Goal: Task Accomplishment & Management: Complete application form

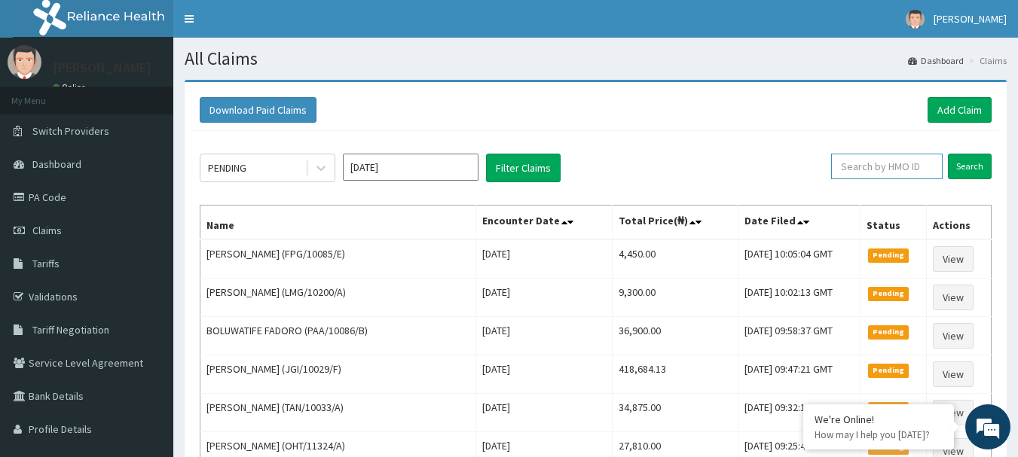
click at [913, 167] on input "text" at bounding box center [886, 167] width 111 height 26
type input "PRN/10249/A"
click at [985, 164] on input "Search" at bounding box center [970, 167] width 44 height 26
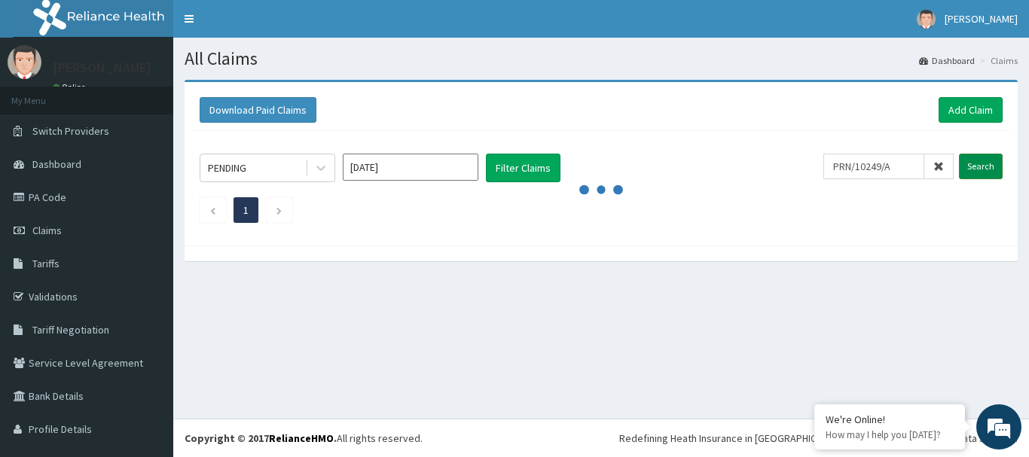
click at [978, 170] on input "Search" at bounding box center [981, 167] width 44 height 26
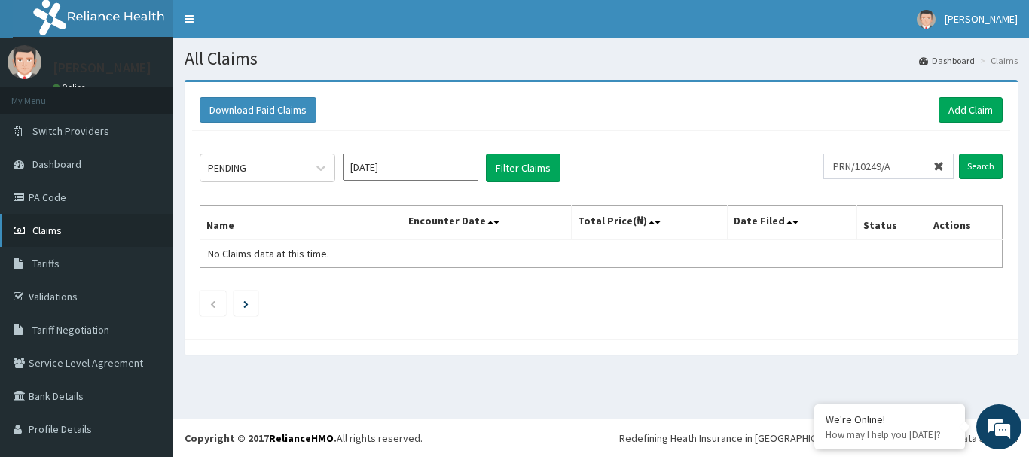
click at [57, 228] on span "Claims" at bounding box center [46, 231] width 29 height 14
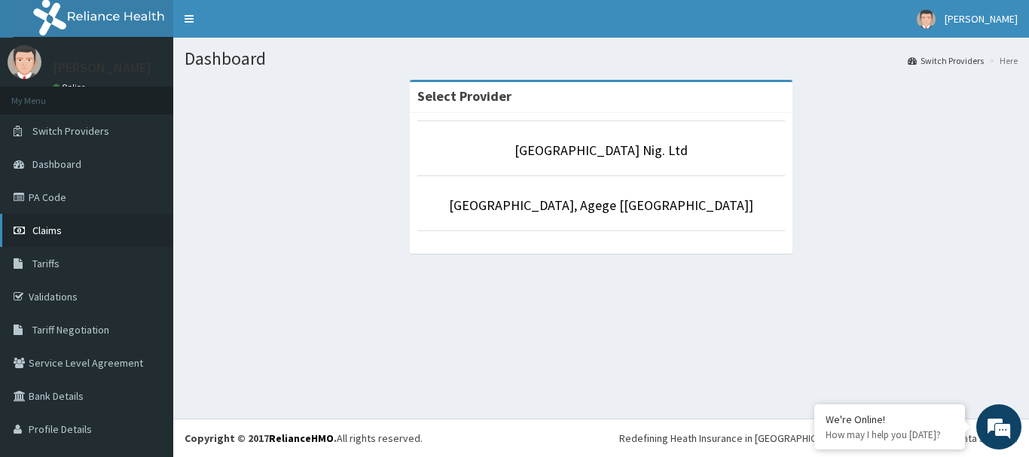
click at [44, 229] on span "Claims" at bounding box center [46, 231] width 29 height 14
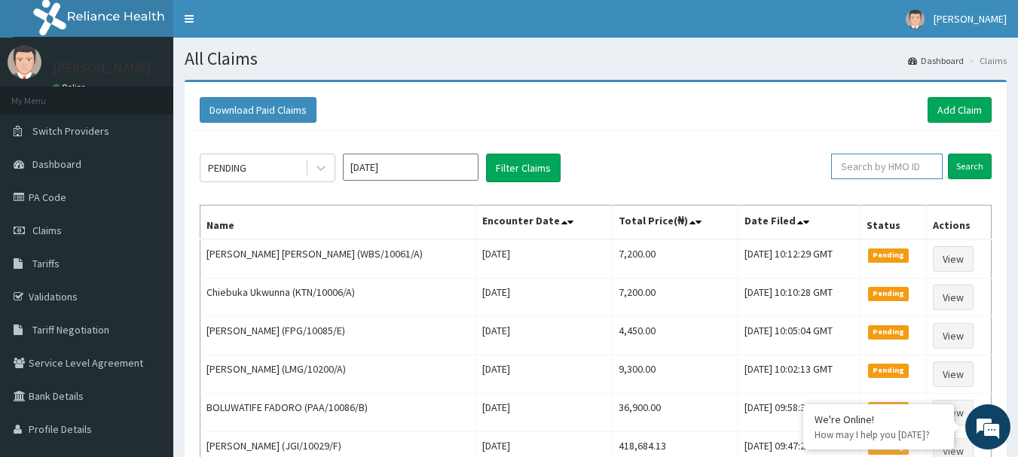
click at [926, 161] on input "text" at bounding box center [886, 167] width 111 height 26
type input "PRN/10249"
click at [964, 163] on input "Search" at bounding box center [970, 167] width 44 height 26
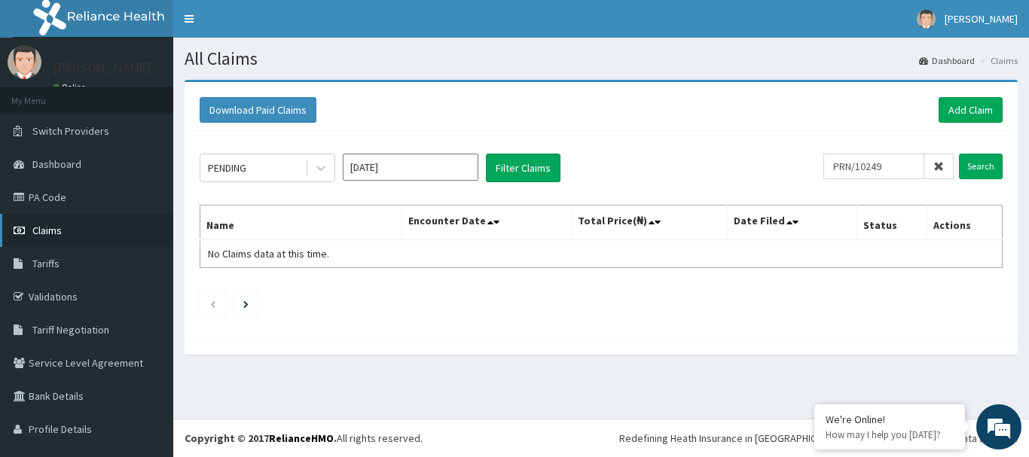
click at [38, 231] on span "Claims" at bounding box center [46, 231] width 29 height 14
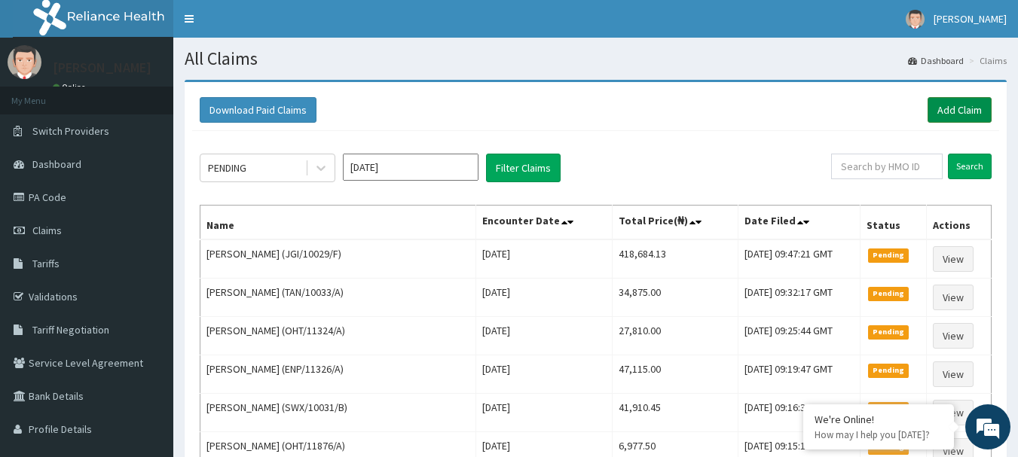
click at [960, 107] on link "Add Claim" at bounding box center [959, 110] width 64 height 26
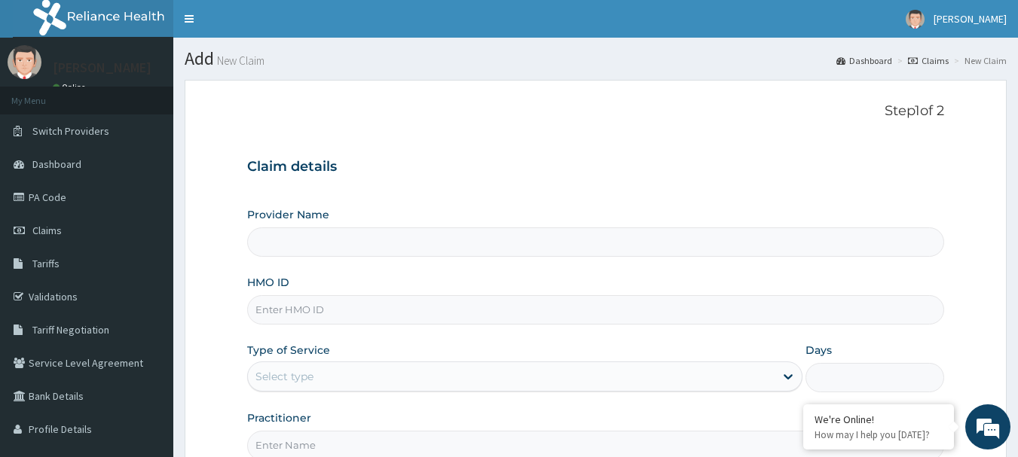
type input "R-Jolad Hospital Nig. Ltd"
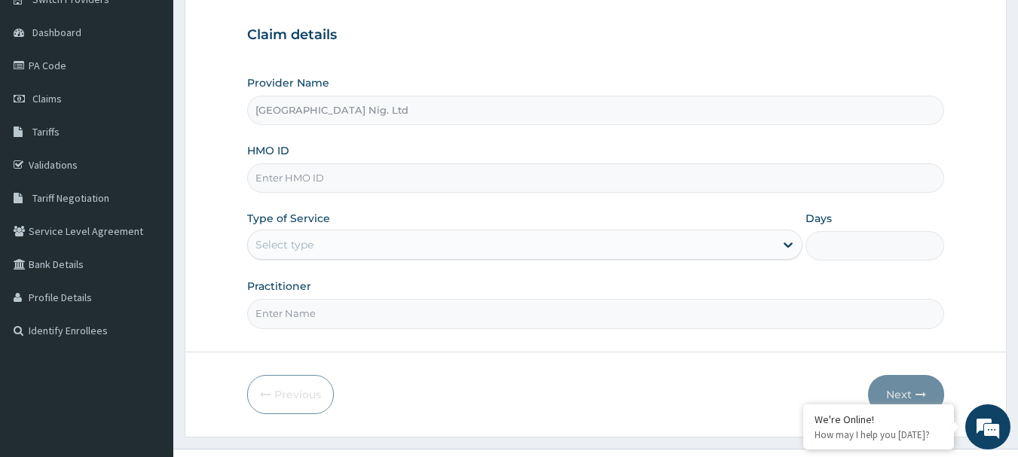
scroll to position [151, 0]
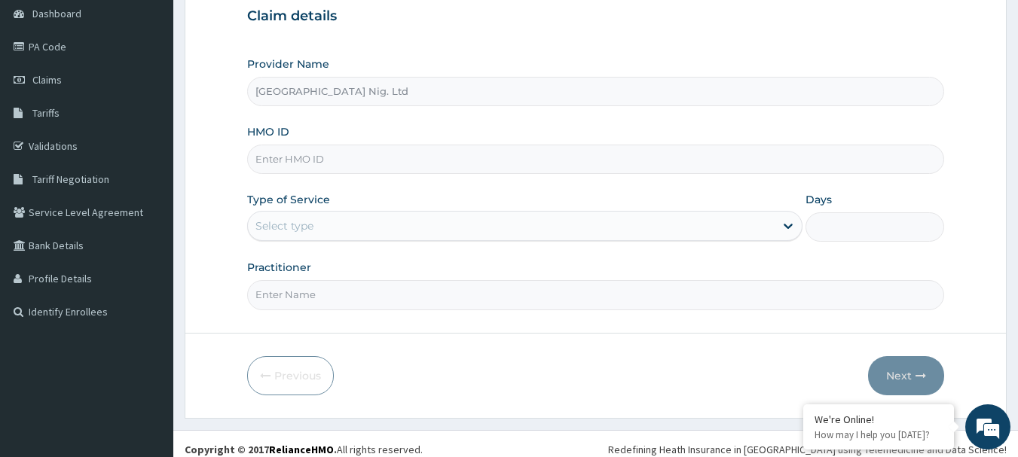
click at [382, 160] on input "HMO ID" at bounding box center [596, 159] width 698 height 29
type input "PRN/10249/A"
click at [775, 231] on div at bounding box center [787, 225] width 27 height 27
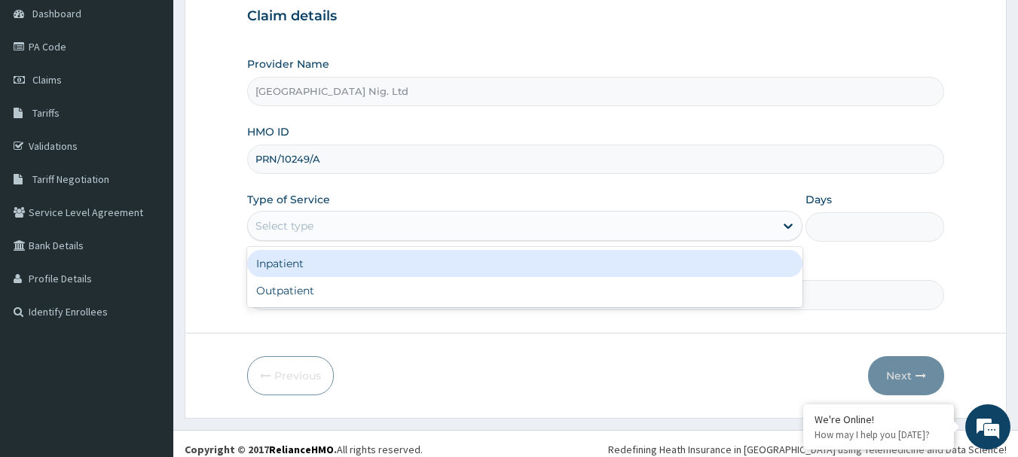
click at [380, 266] on div "Inpatient" at bounding box center [524, 263] width 555 height 27
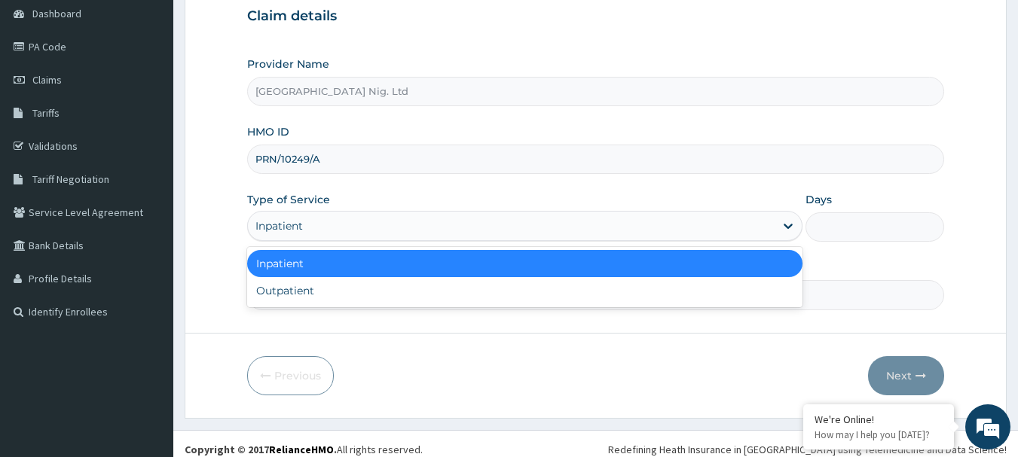
click at [750, 225] on div "Inpatient" at bounding box center [511, 226] width 527 height 24
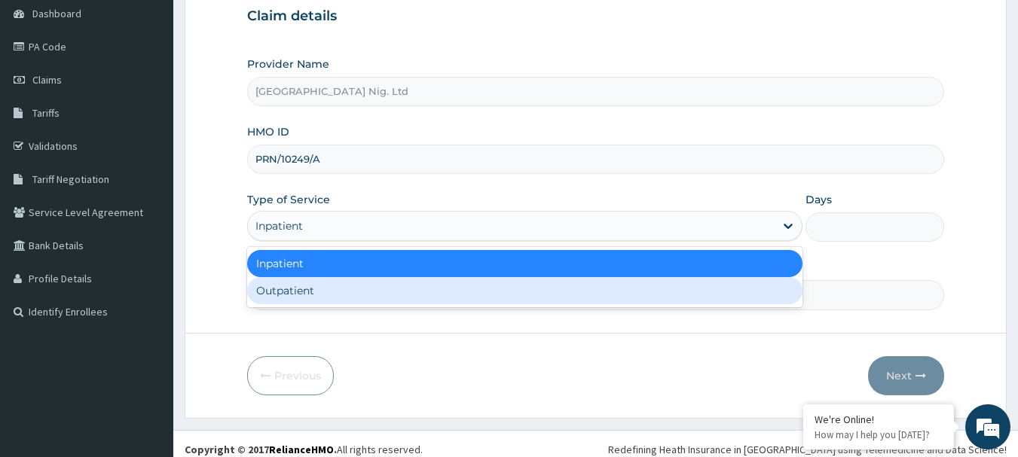
click at [373, 293] on div "Outpatient" at bounding box center [524, 290] width 555 height 27
type input "1"
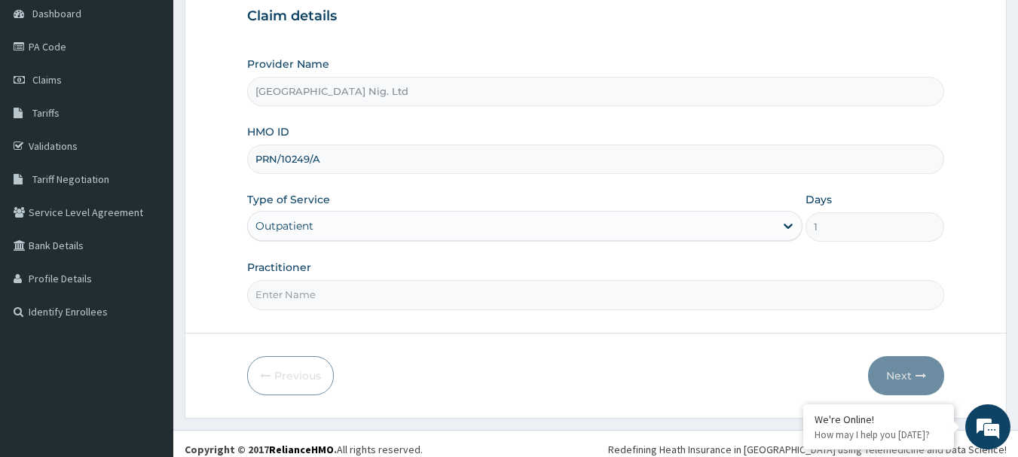
click at [373, 293] on input "Practitioner" at bounding box center [596, 294] width 698 height 29
type input "DR SAMUEL"
click at [887, 370] on button "Next" at bounding box center [906, 375] width 76 height 39
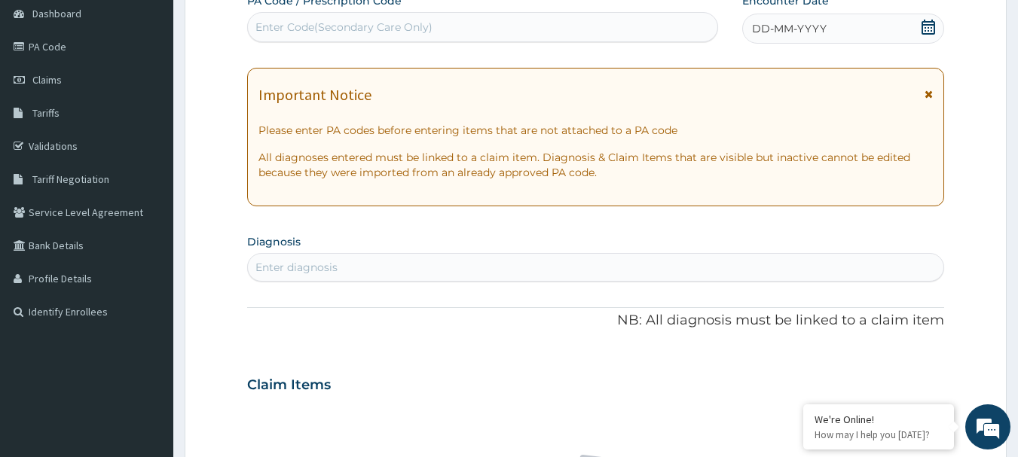
click at [461, 24] on div "Enter Code(Secondary Care Only)" at bounding box center [483, 27] width 470 height 24
type input "PA/707D71"
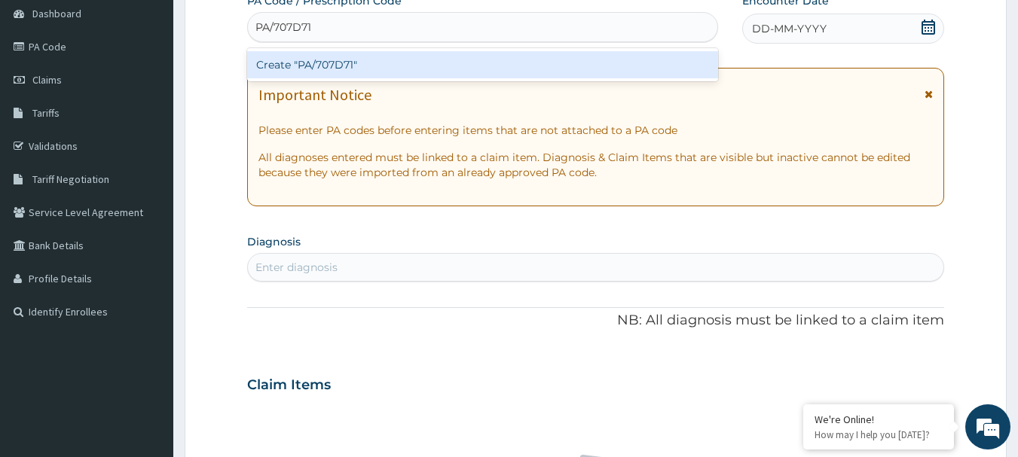
click at [344, 63] on div "Create "PA/707D71"" at bounding box center [483, 64] width 472 height 27
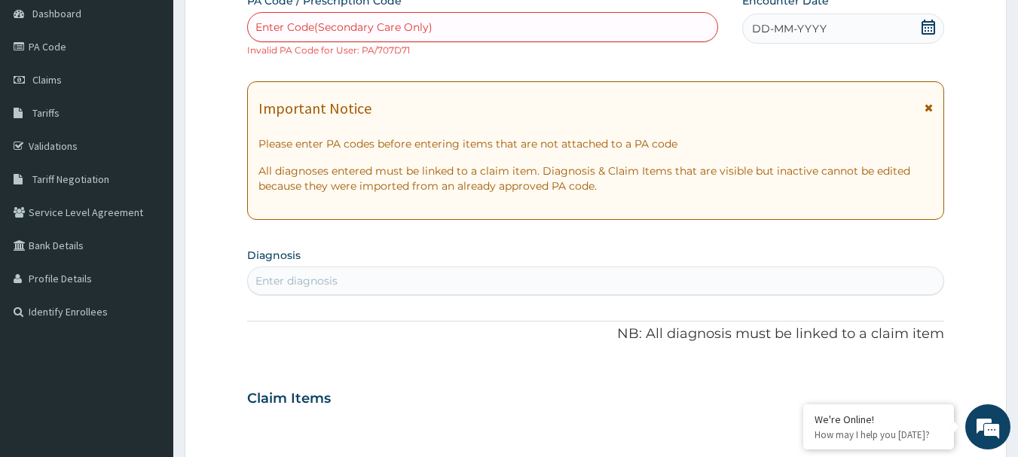
click at [457, 26] on div "Enter Code(Secondary Care Only)" at bounding box center [483, 27] width 470 height 24
type input "PA/A12647"
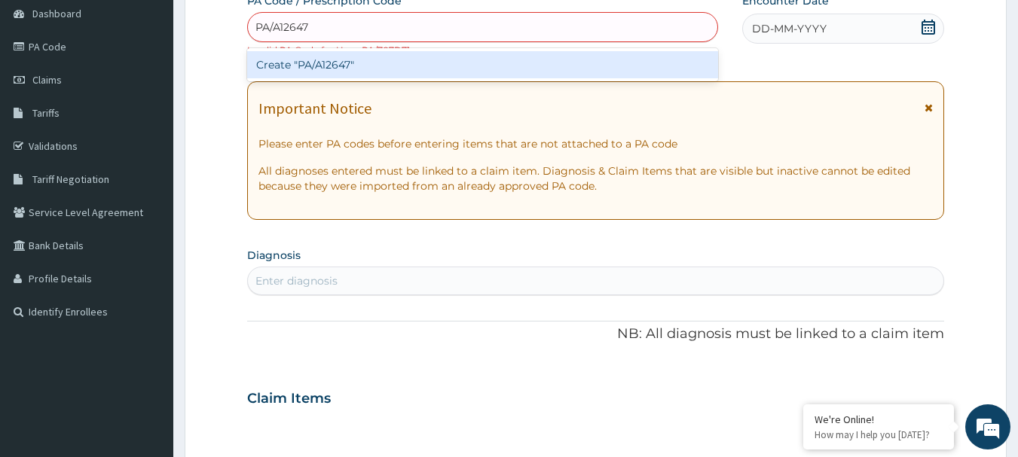
click at [310, 66] on div "Create "PA/A12647"" at bounding box center [483, 64] width 472 height 27
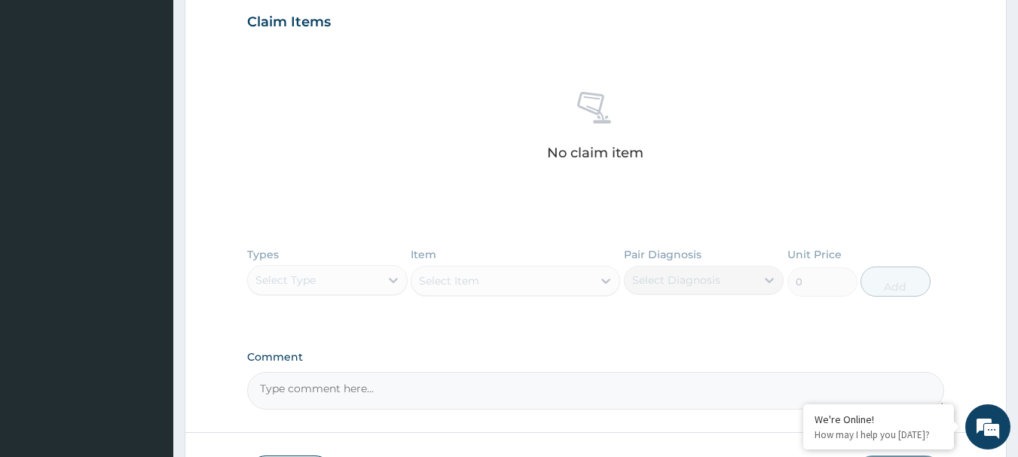
scroll to position [638, 0]
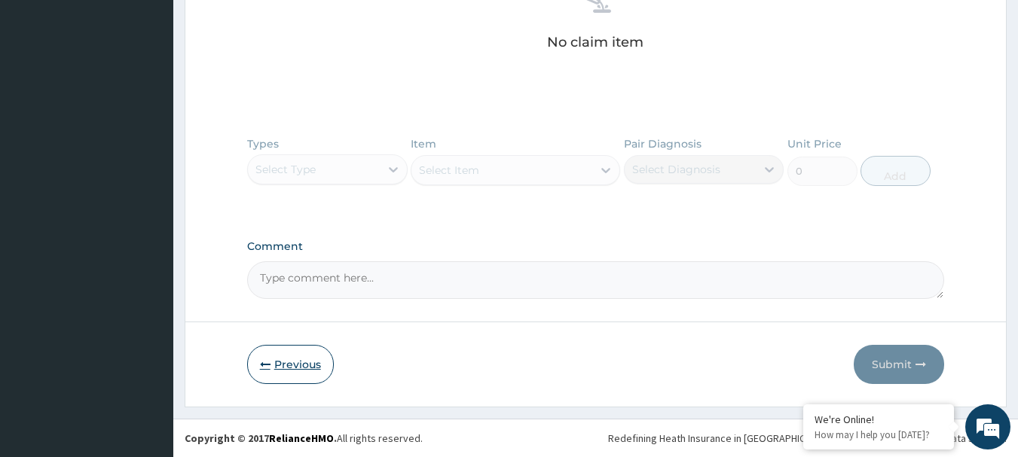
click at [307, 371] on button "Previous" at bounding box center [290, 364] width 87 height 39
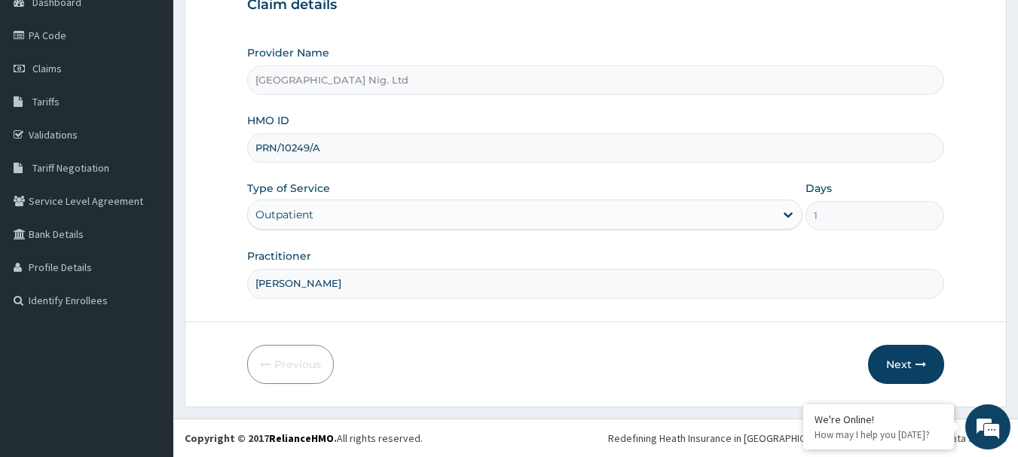
click at [755, 213] on div "Outpatient" at bounding box center [511, 215] width 527 height 24
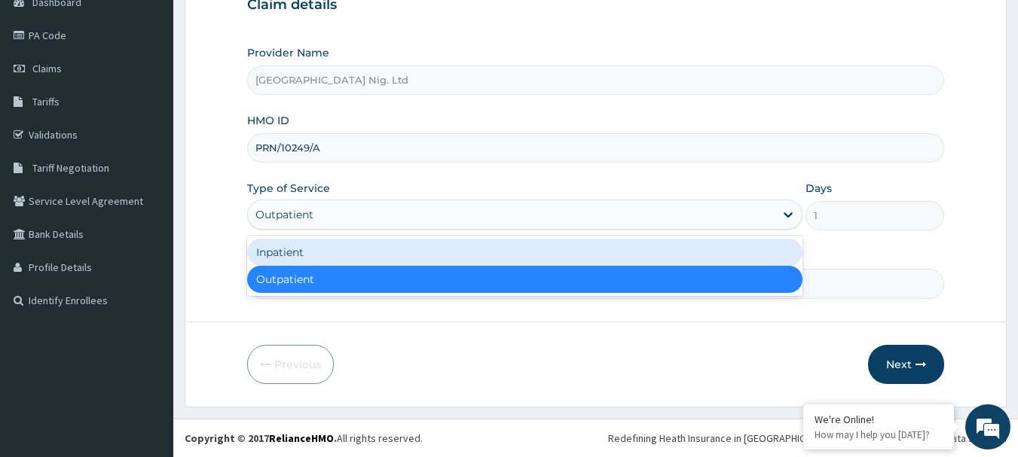
click at [434, 256] on div "Inpatient" at bounding box center [524, 252] width 555 height 27
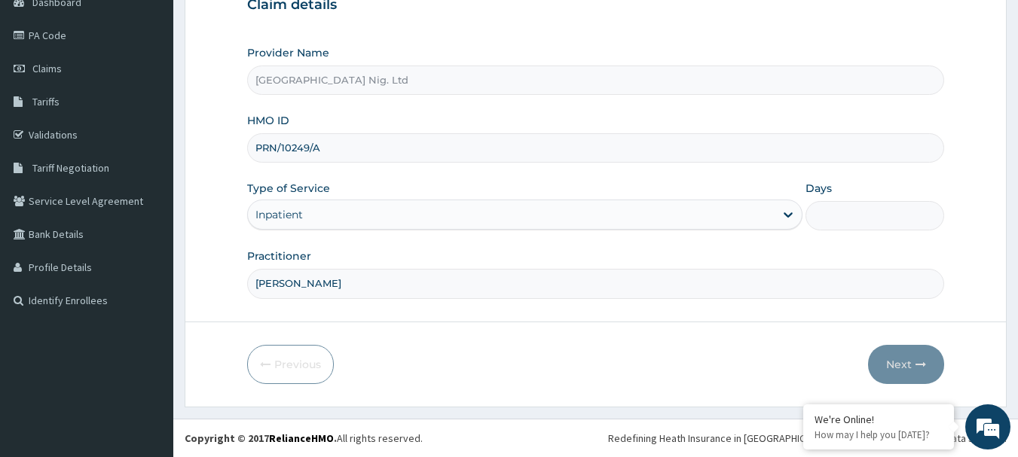
click at [846, 208] on input "Days" at bounding box center [874, 215] width 139 height 29
type input "2"
click at [889, 356] on button "Next" at bounding box center [906, 364] width 76 height 39
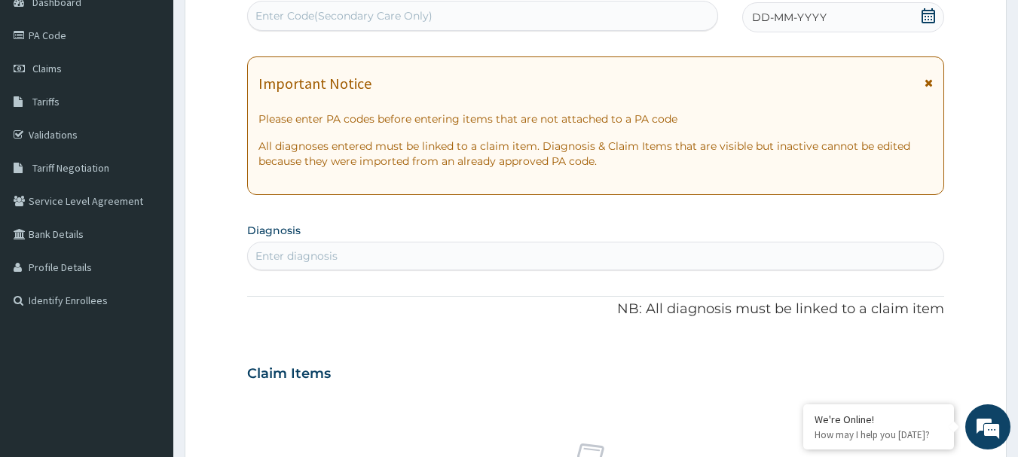
click at [461, 16] on div "Enter Code(Secondary Care Only)" at bounding box center [483, 16] width 470 height 24
type input "PA/7C72BB"
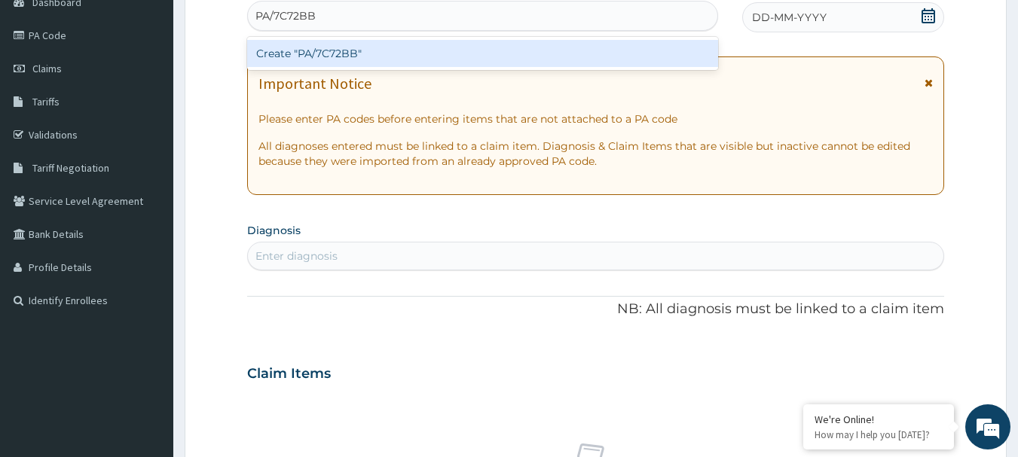
click at [350, 58] on div "Create "PA/7C72BB"" at bounding box center [483, 53] width 472 height 27
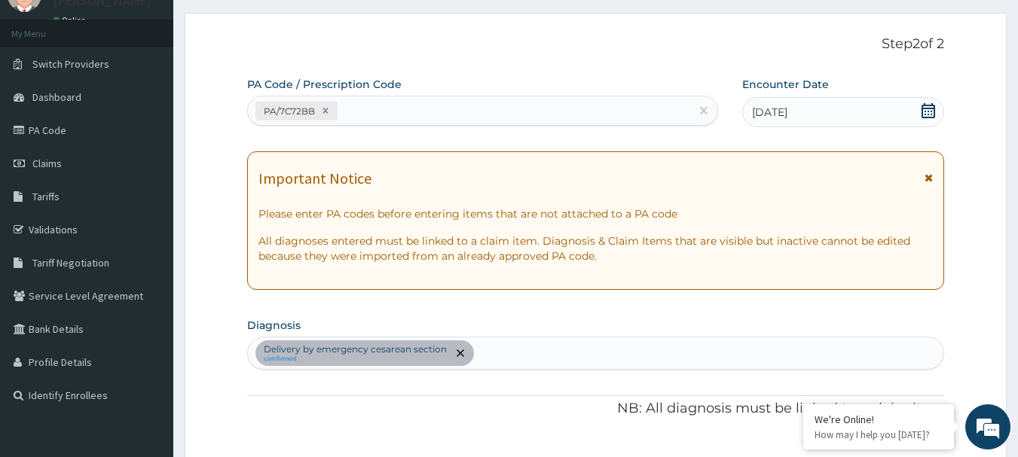
scroll to position [34, 0]
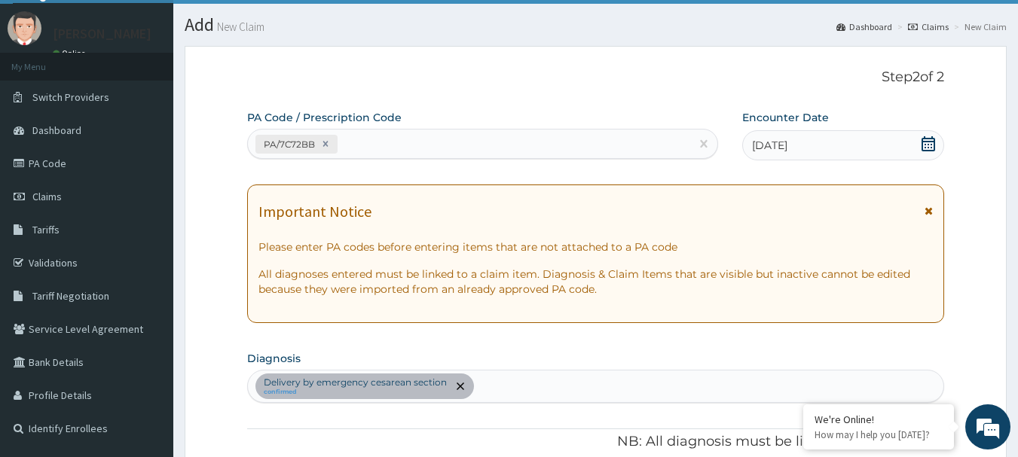
click at [386, 139] on div "PA/7C72BB" at bounding box center [469, 144] width 443 height 25
type input "PA/6E2610"
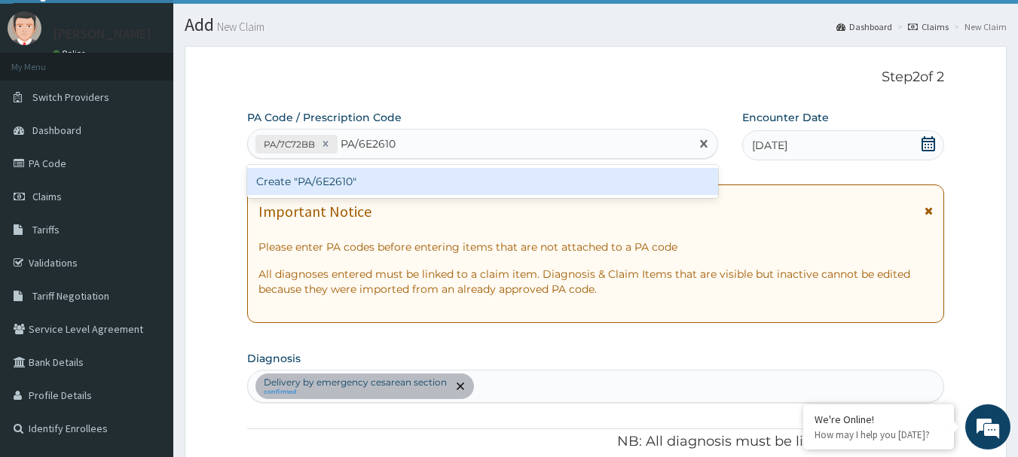
click at [299, 176] on div "Create "PA/6E2610"" at bounding box center [483, 181] width 472 height 27
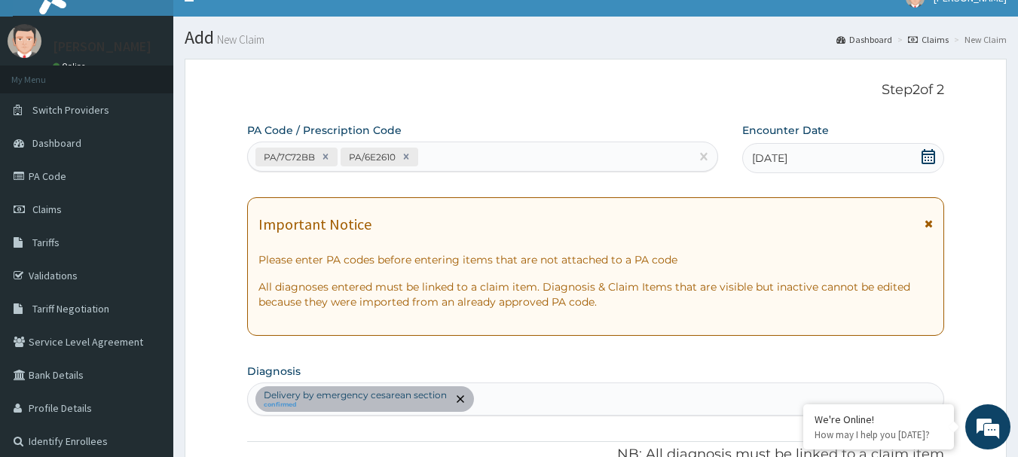
scroll to position [0, 0]
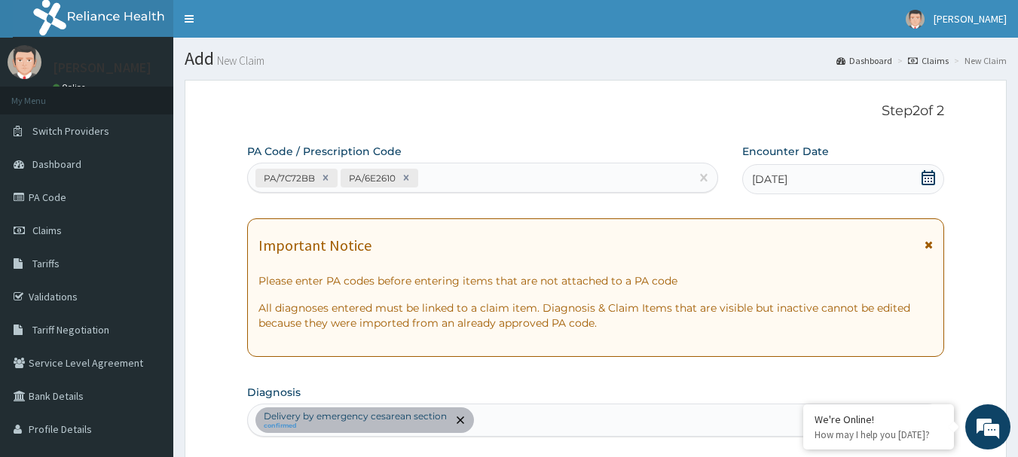
click at [451, 185] on div "PA/7C72BB PA/6E2610" at bounding box center [469, 178] width 443 height 25
type input "PA/8B885F"
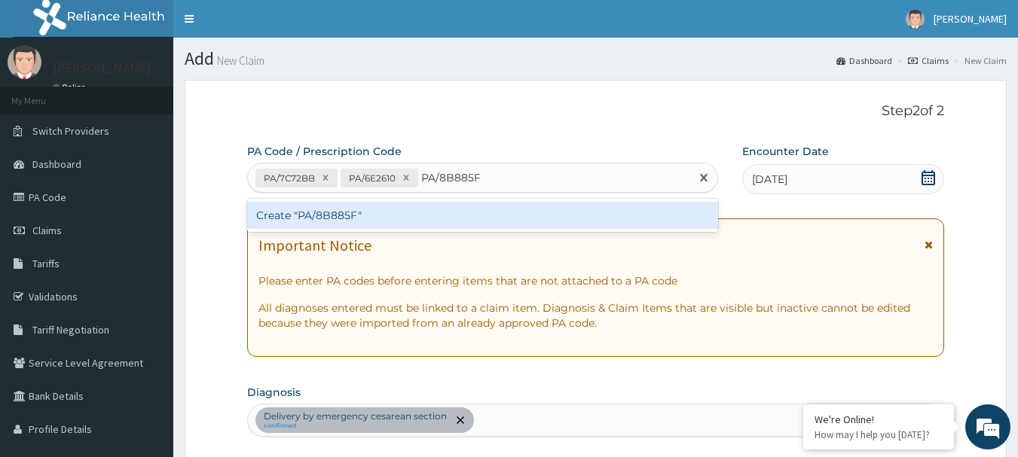
click at [314, 214] on div "Create "PA/8B885F"" at bounding box center [483, 215] width 472 height 27
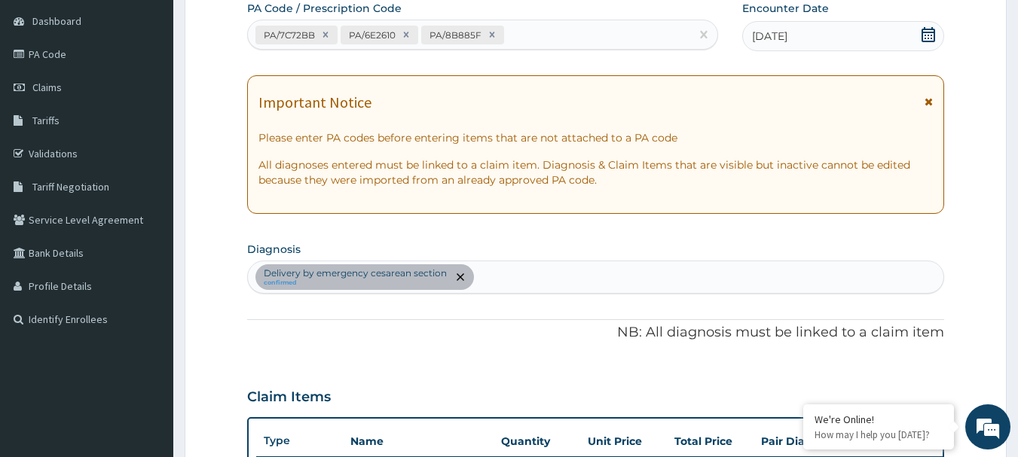
scroll to position [126, 0]
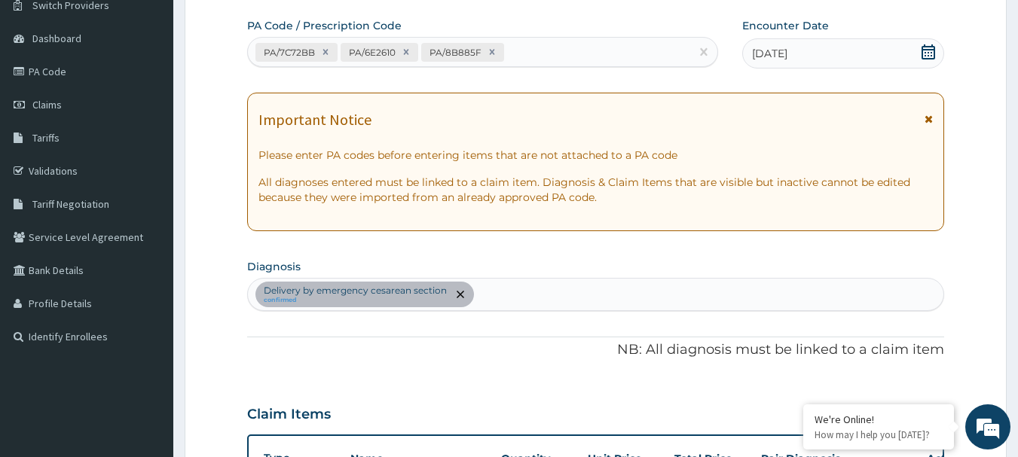
click at [577, 50] on div "PA/7C72BB PA/6E2610 PA/8B885F" at bounding box center [469, 52] width 443 height 25
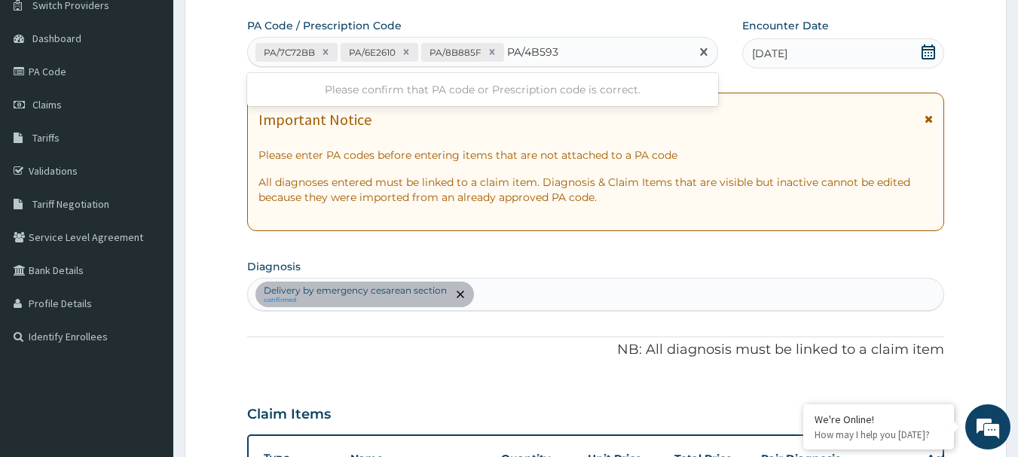
type input "PA/4B5936"
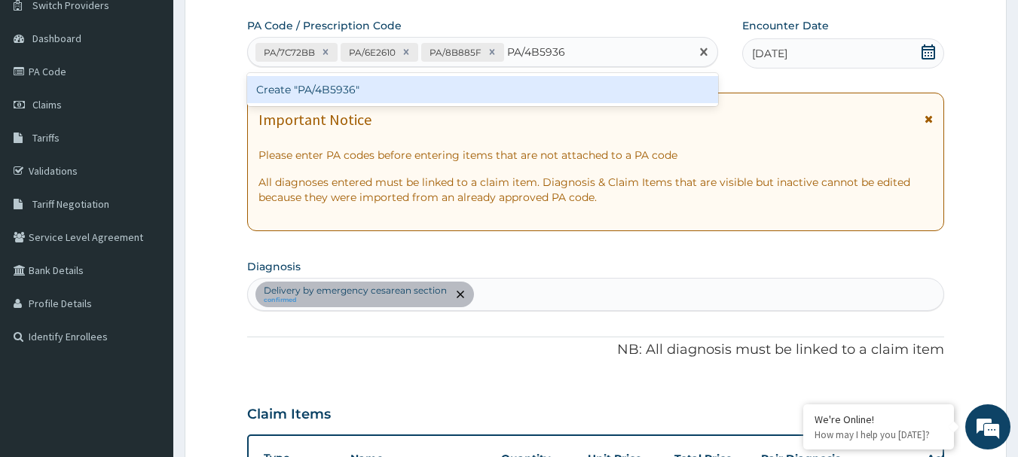
click at [331, 85] on div "Create "PA/4B5936"" at bounding box center [483, 89] width 472 height 27
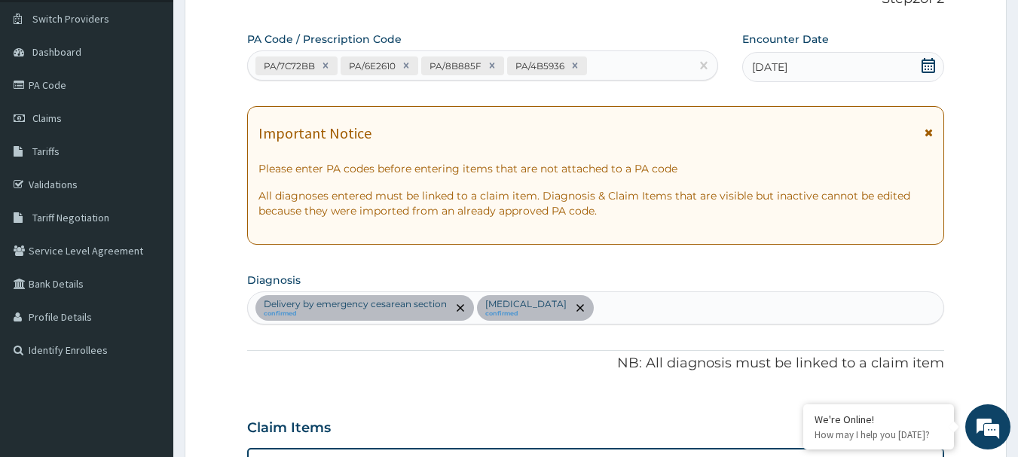
scroll to position [111, 0]
click at [620, 60] on div "PA/7C72BB PA/6E2610 PA/8B885F PA/4B5936" at bounding box center [469, 66] width 443 height 25
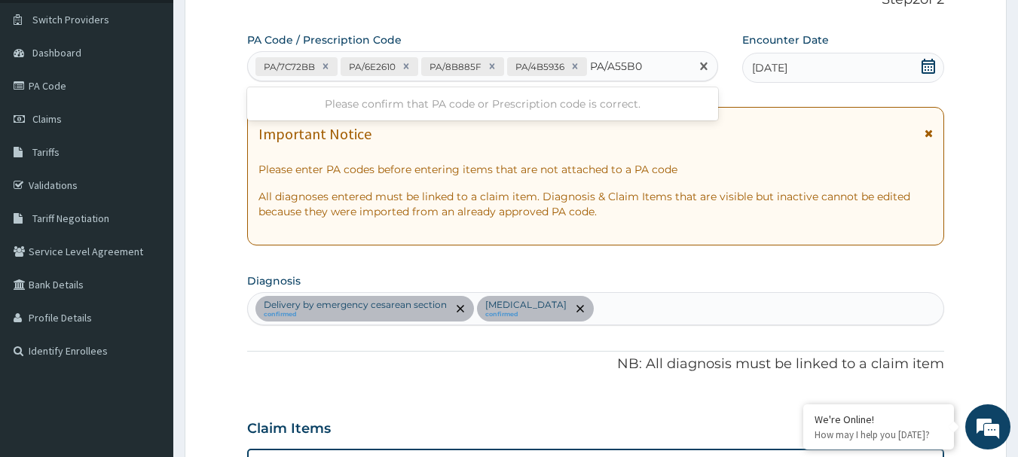
type input "PA/A55B02"
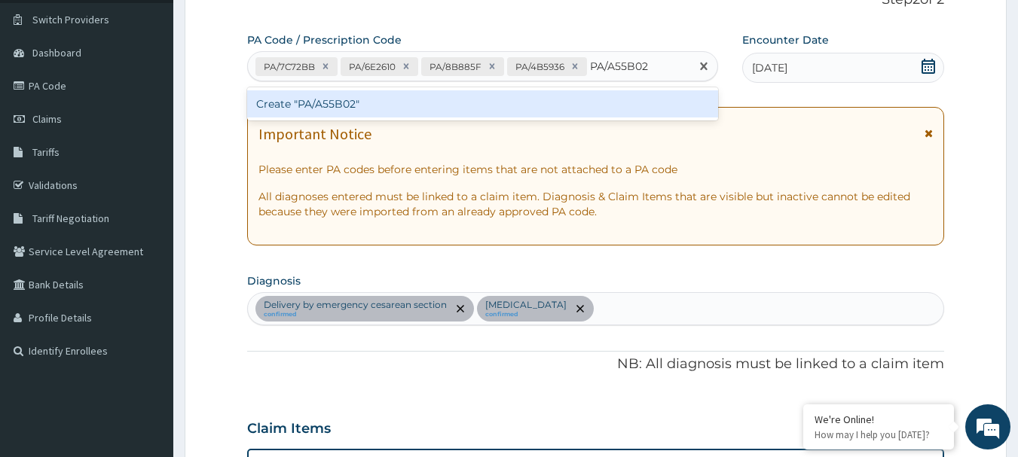
click at [295, 107] on div "Create "PA/A55B02"" at bounding box center [483, 103] width 472 height 27
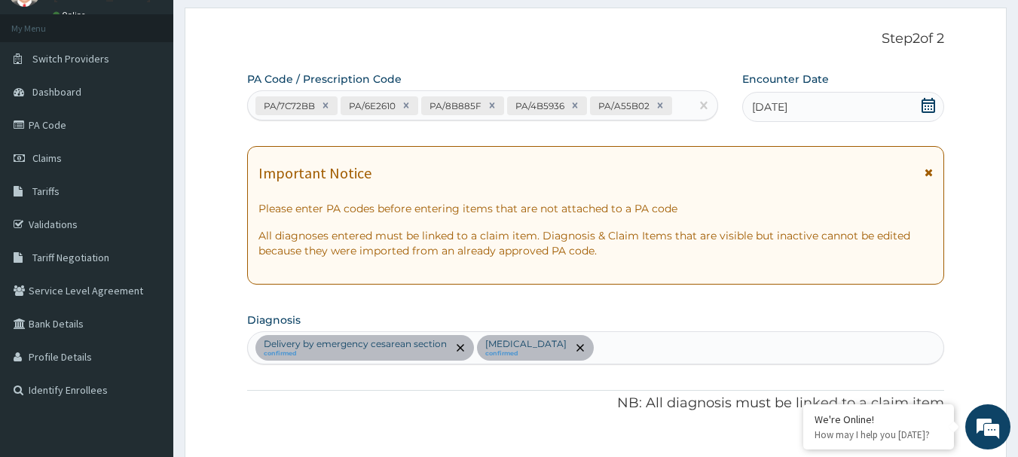
scroll to position [53, 0]
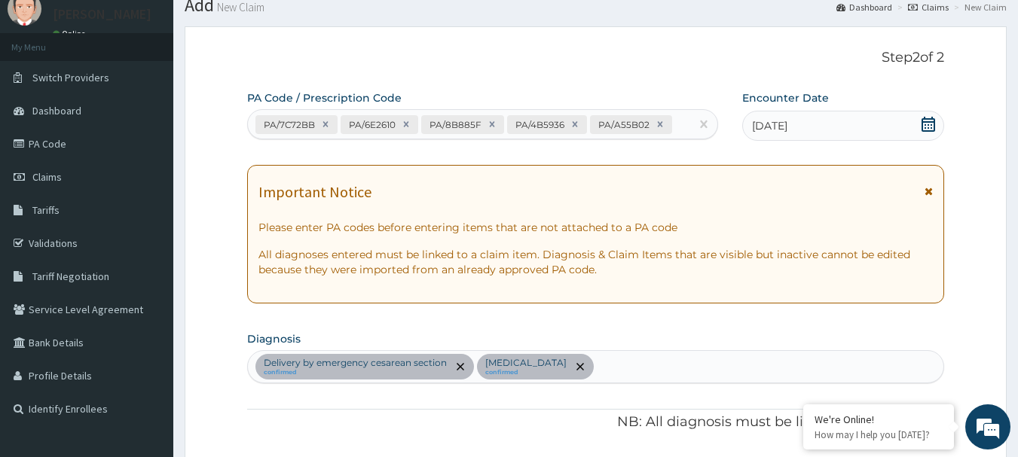
click at [681, 124] on div "PA/7C72BB PA/6E2610 PA/8B885F PA/4B5936 PA/A55B02" at bounding box center [469, 124] width 443 height 25
type input "PA/DFC111"
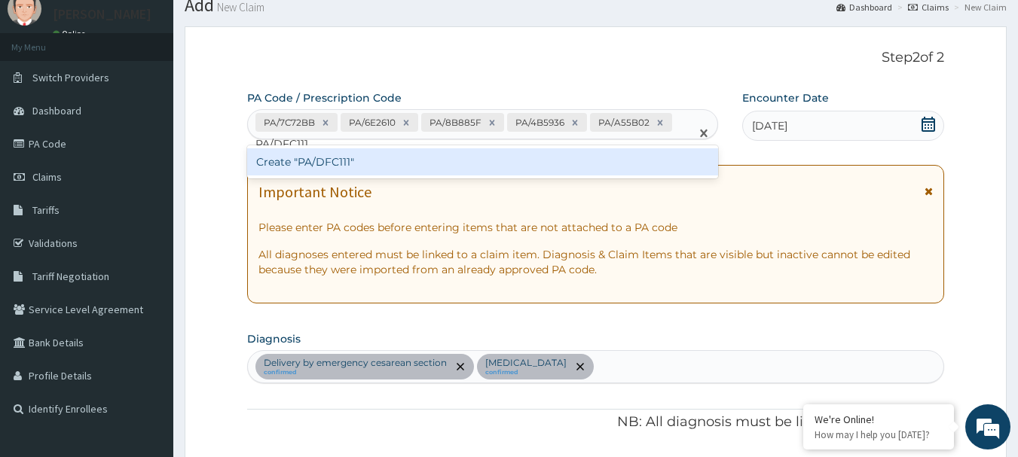
click at [337, 160] on div "Create "PA/DFC111"" at bounding box center [483, 161] width 472 height 27
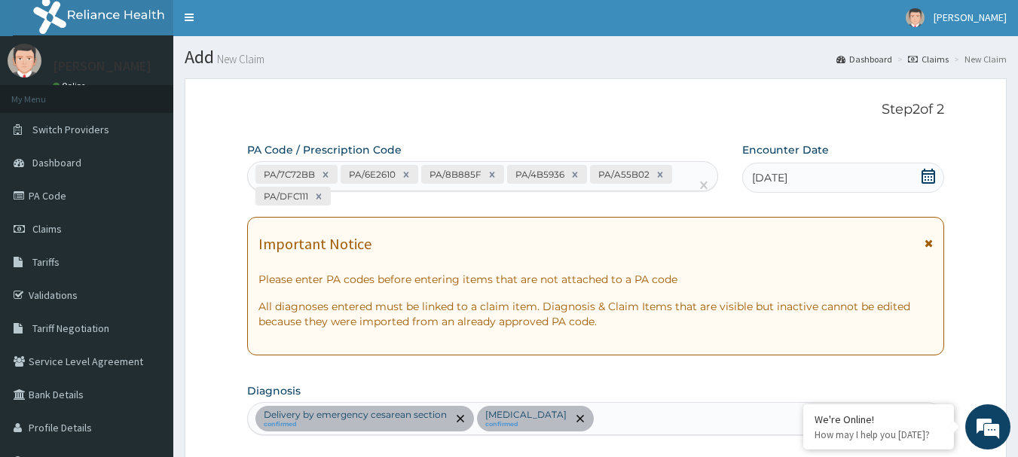
scroll to position [0, 0]
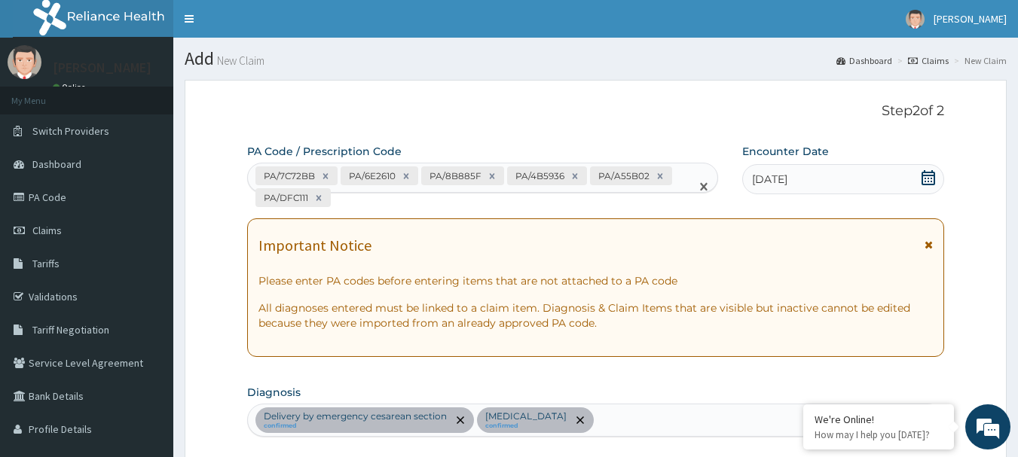
click at [354, 203] on div "PA/7C72BB PA/6E2610 PA/8B885F PA/4B5936 PA/A55B02 PA/DFC111" at bounding box center [469, 186] width 443 height 47
type input "PA/1B7933"
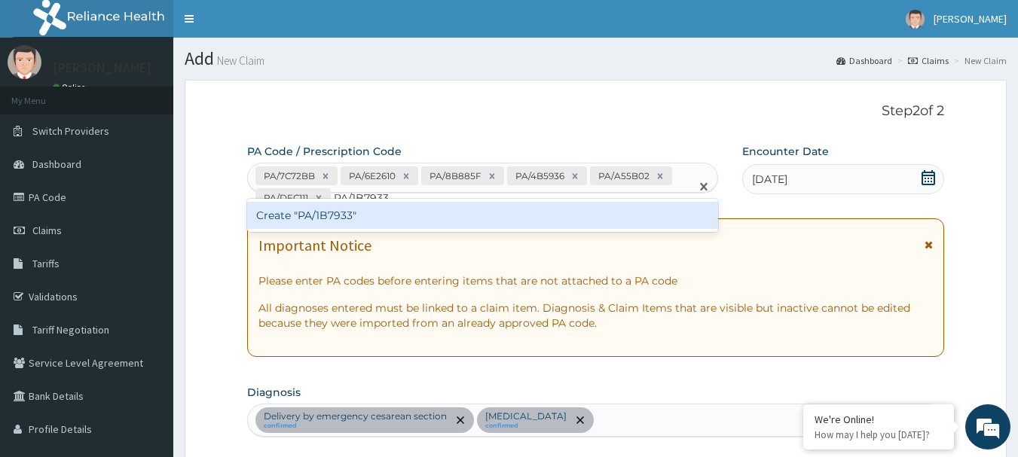
click at [344, 219] on div "Create "PA/1B7933"" at bounding box center [483, 215] width 472 height 27
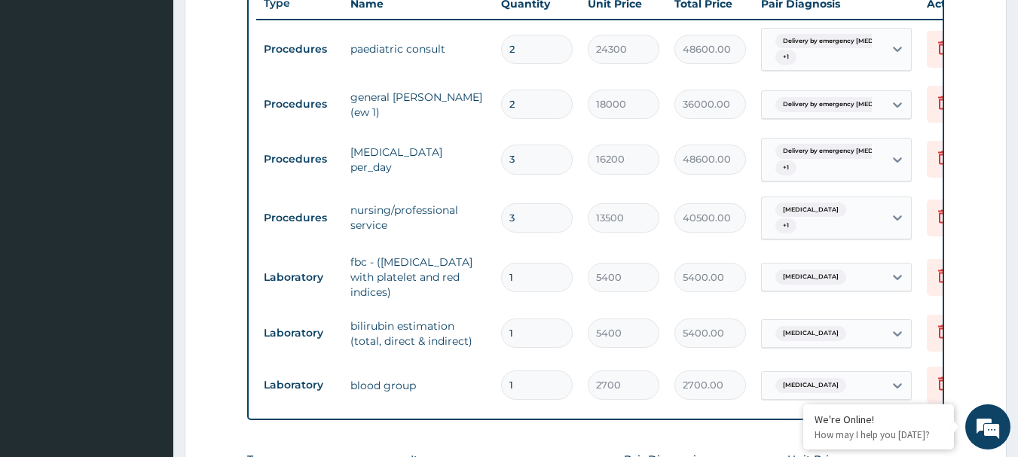
scroll to position [587, 0]
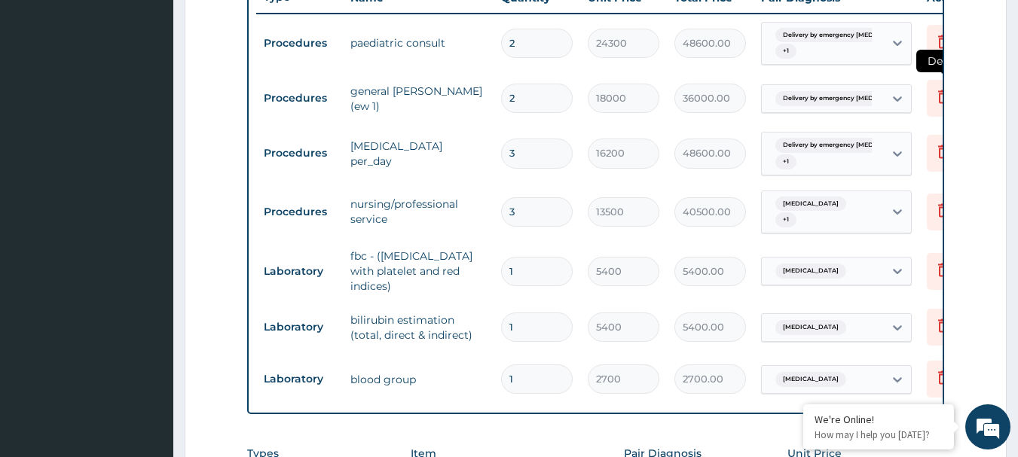
click at [932, 99] on icon at bounding box center [943, 98] width 33 height 37
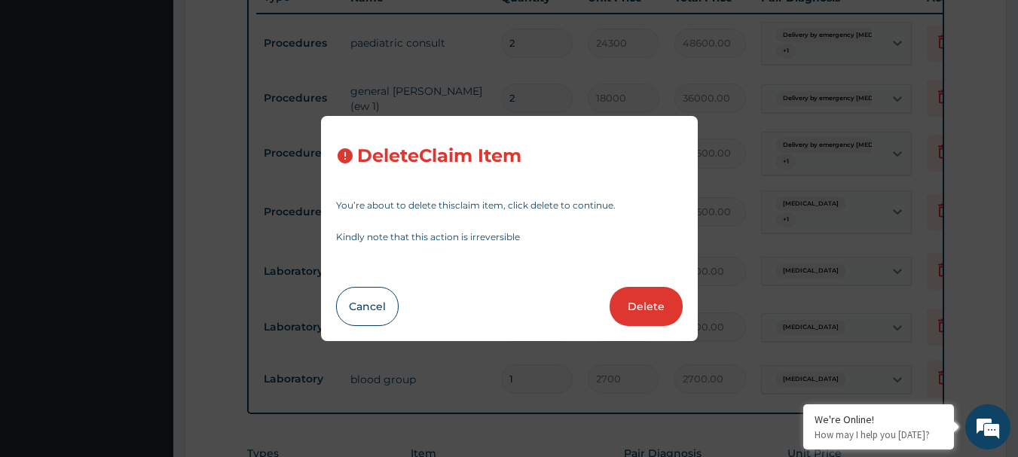
click at [653, 305] on button "Delete" at bounding box center [645, 306] width 73 height 39
type input "3"
type input "16200"
type input "48600.00"
type input "13500"
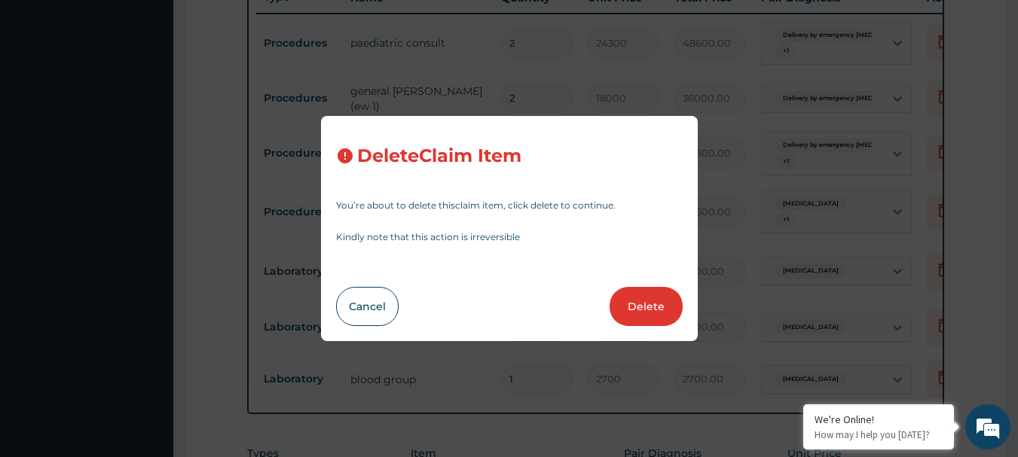
type input "40500.00"
type input "1"
type input "5400"
type input "5400.00"
type input "2700"
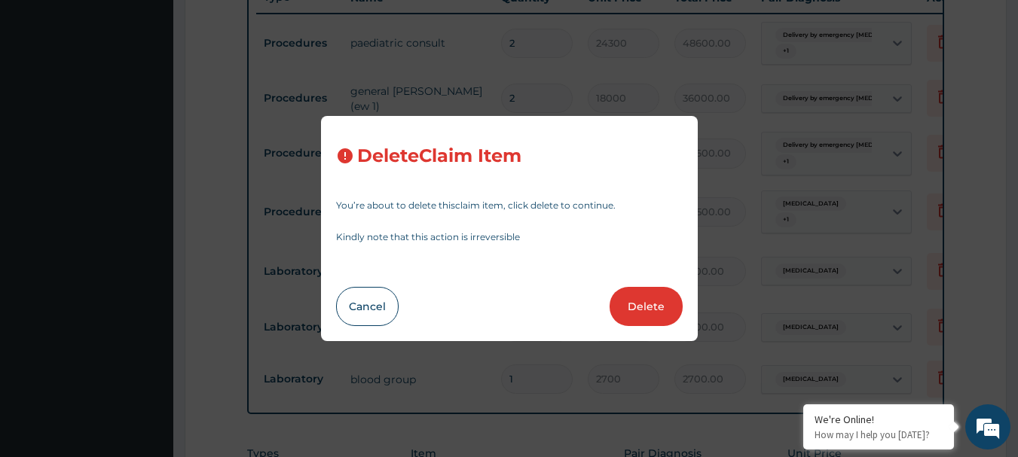
type input "2700.00"
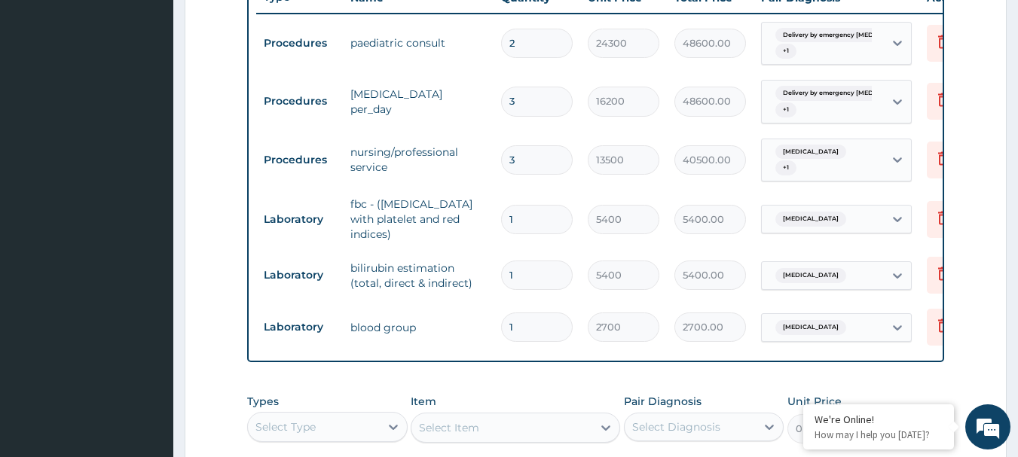
click at [533, 274] on input "1" at bounding box center [537, 275] width 72 height 29
type input "0.00"
type input "3"
type input "16200.00"
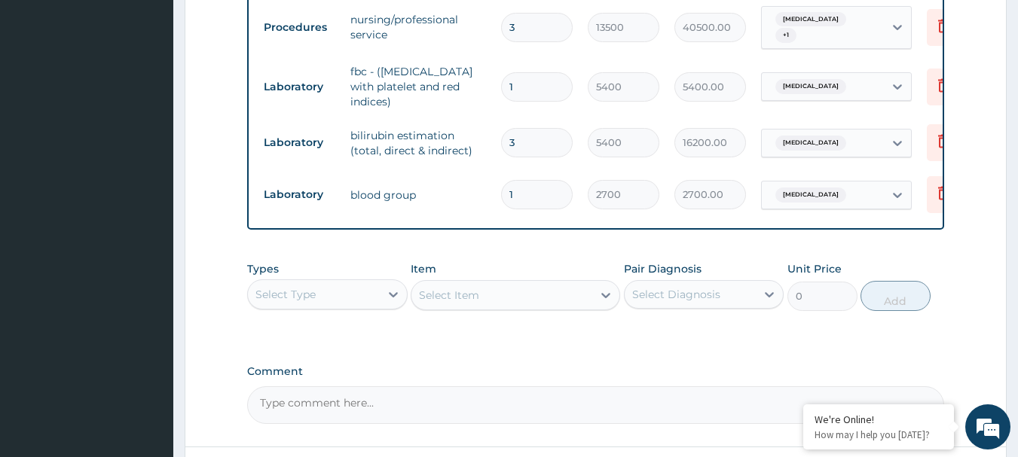
scroll to position [738, 0]
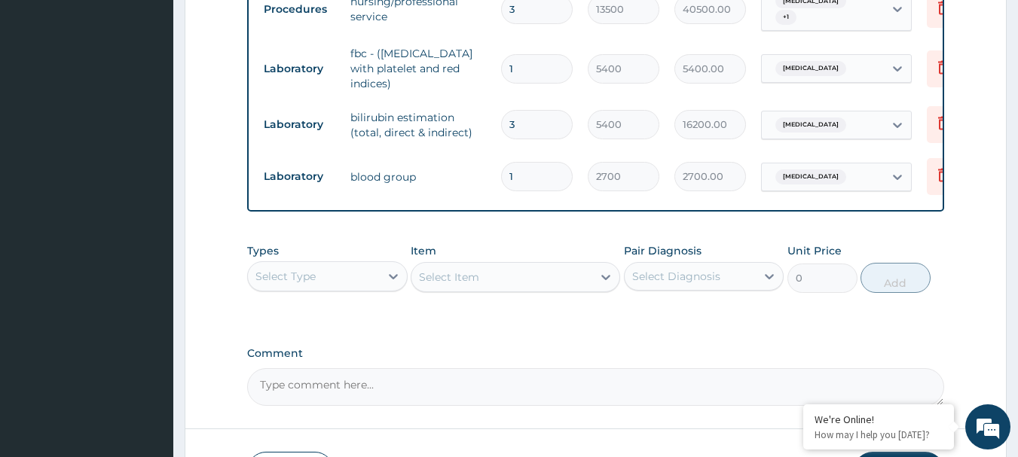
type input "3"
click at [687, 284] on div "Select Diagnosis" at bounding box center [676, 276] width 88 height 15
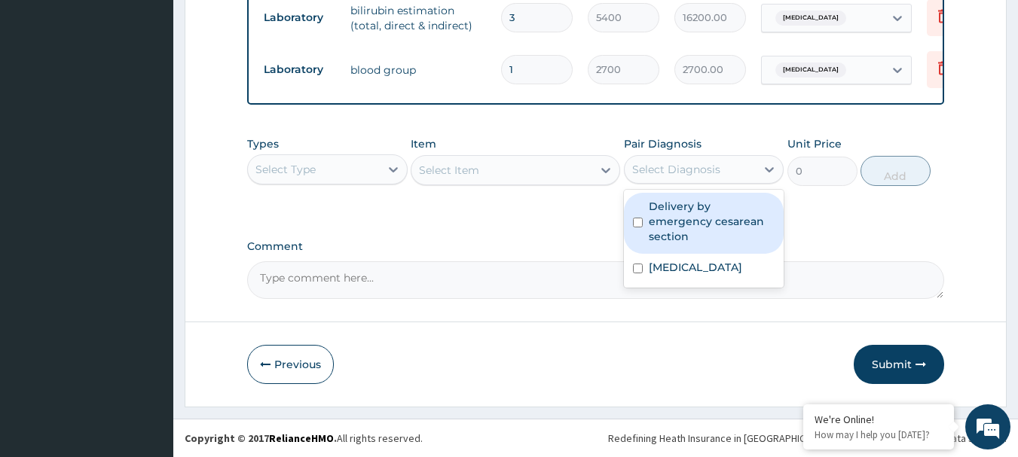
scroll to position [856, 0]
click at [697, 218] on label "Delivery by emergency cesarean section" at bounding box center [712, 221] width 127 height 45
checkbox input "true"
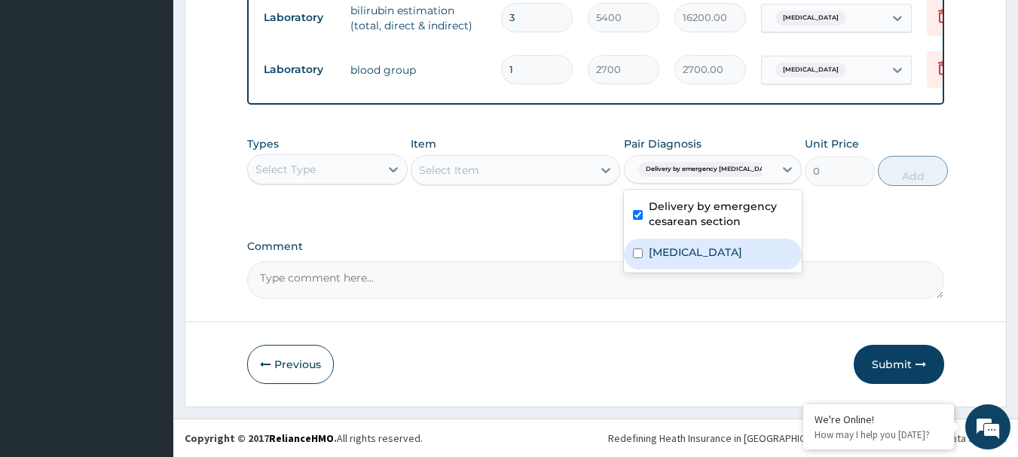
click at [690, 262] on div "Neonatal jaundice" at bounding box center [713, 254] width 178 height 31
checkbox input "true"
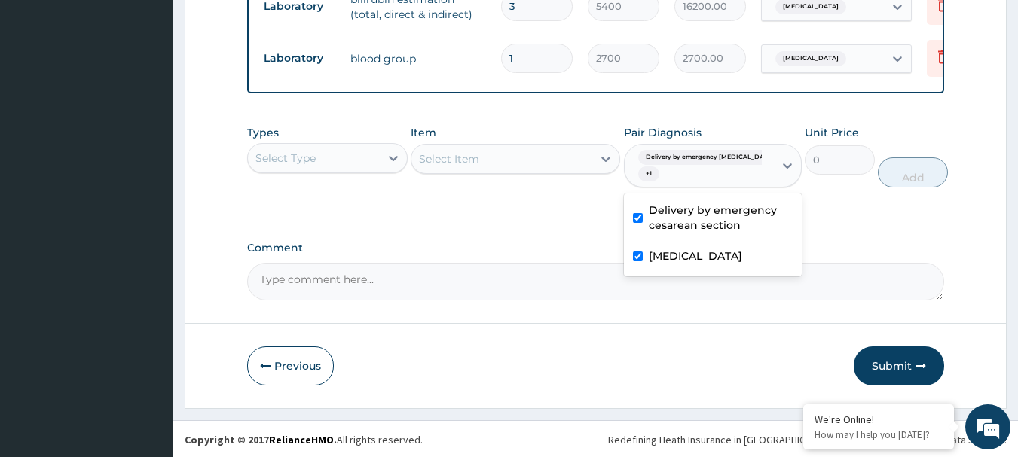
click at [350, 169] on div "Select Type" at bounding box center [314, 158] width 132 height 24
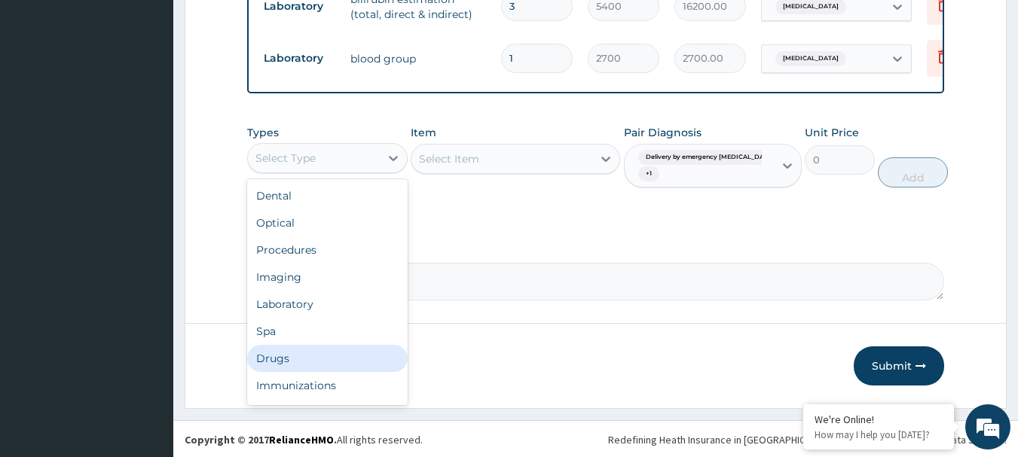
click at [298, 372] on div "Drugs" at bounding box center [327, 358] width 160 height 27
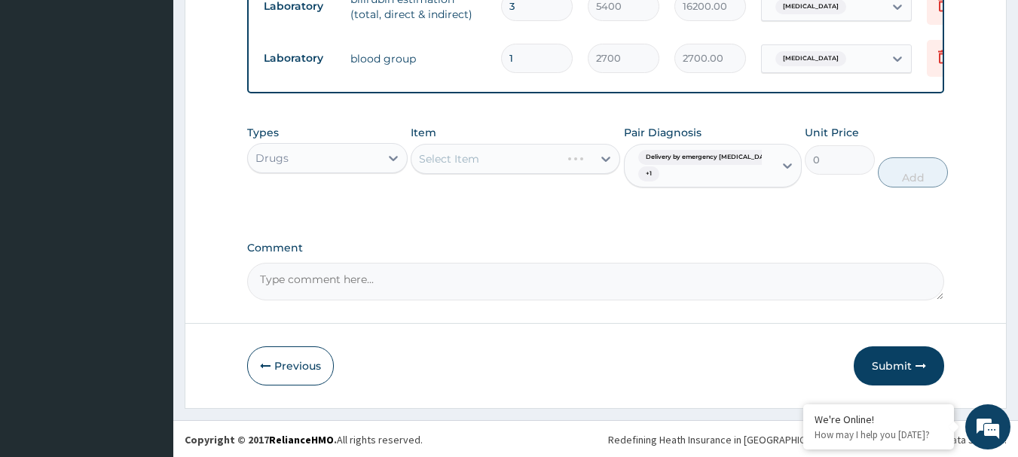
click at [494, 170] on div "Select Item" at bounding box center [515, 159] width 209 height 30
click at [495, 169] on div "Select Item" at bounding box center [515, 159] width 209 height 30
click at [506, 166] on div "Select Item" at bounding box center [515, 159] width 209 height 30
click at [515, 166] on div "Select Item" at bounding box center [515, 159] width 209 height 30
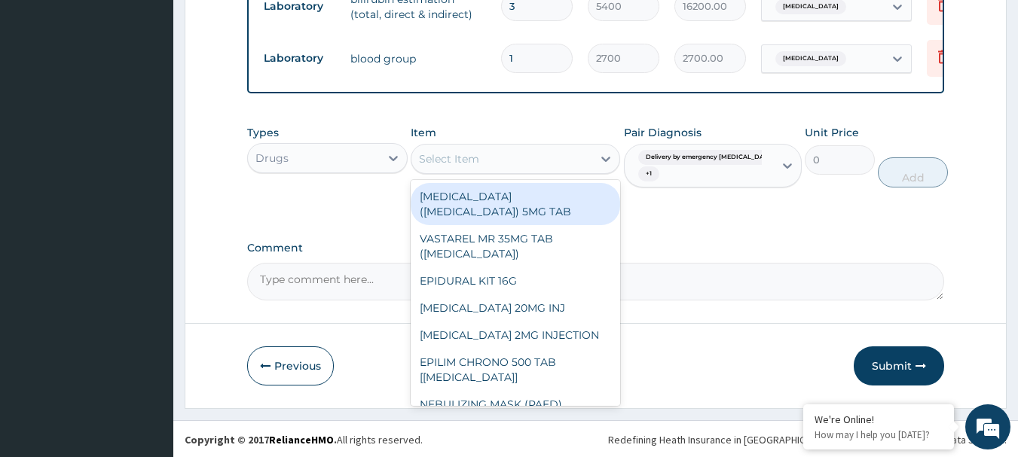
click at [549, 171] on div "Select Item" at bounding box center [501, 159] width 181 height 24
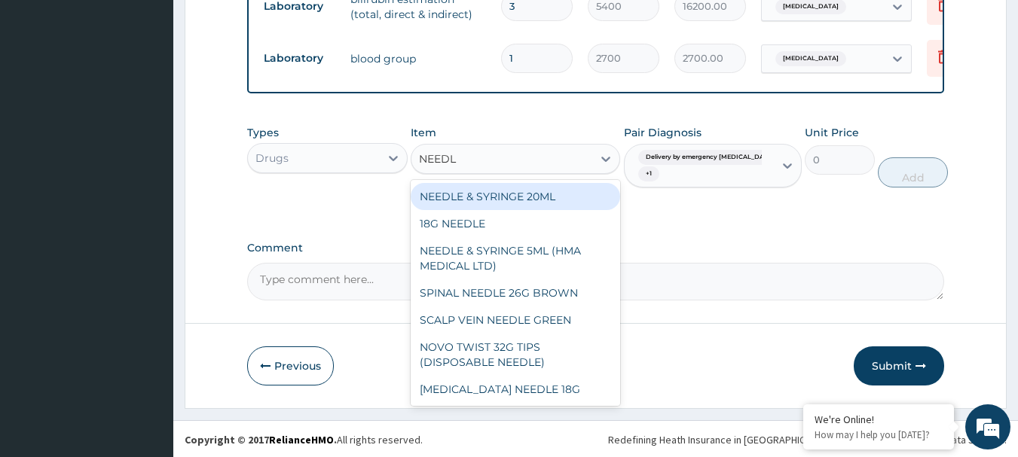
type input "NEEDLE"
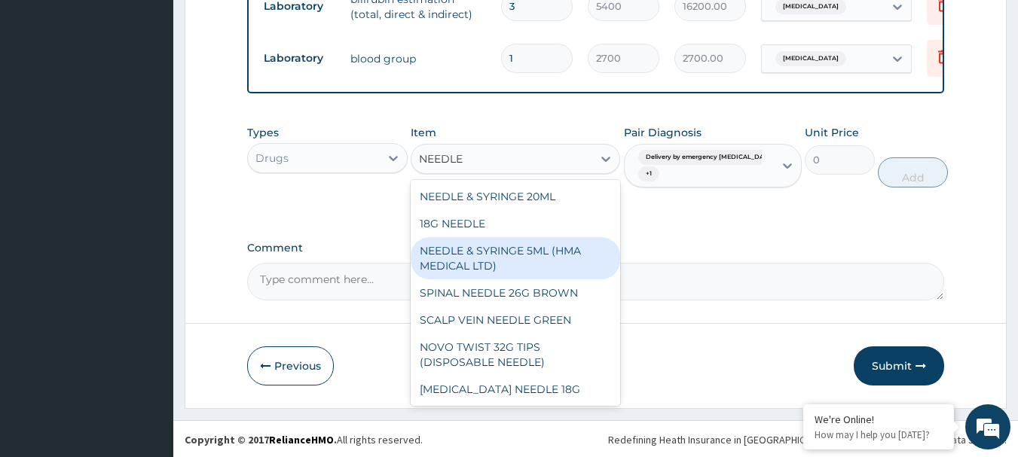
click at [536, 271] on div "NEEDLE & SYRINGE 5ML (HMA MEDICAL LTD)" at bounding box center [515, 258] width 209 height 42
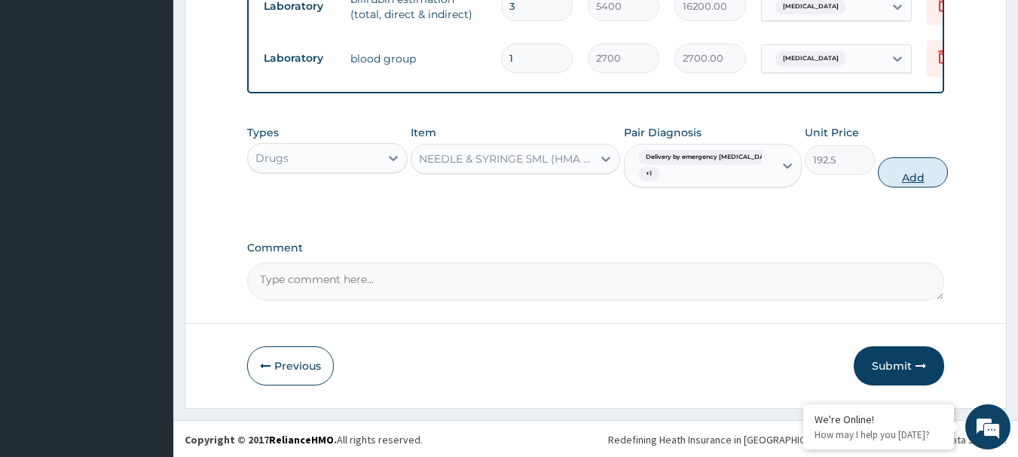
click at [904, 182] on button "Add" at bounding box center [913, 172] width 70 height 30
type input "0"
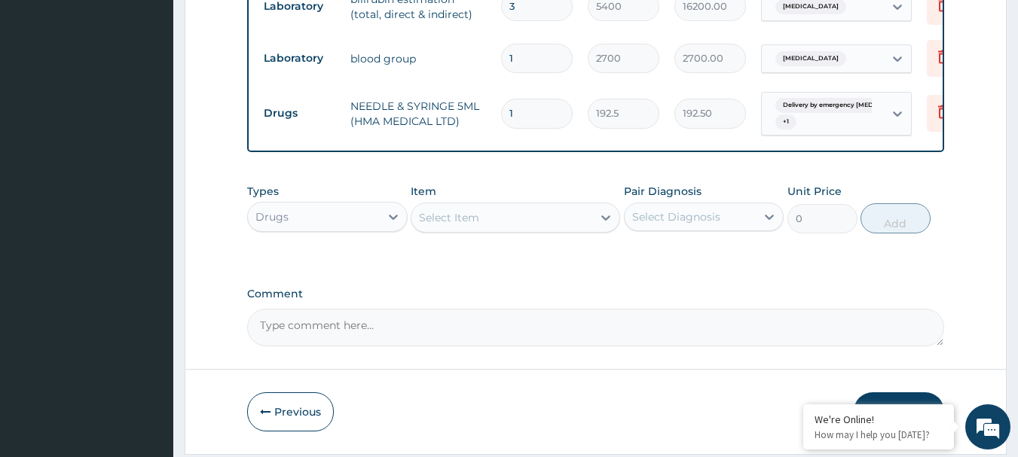
click at [554, 116] on input "1" at bounding box center [537, 113] width 72 height 29
type input "0.00"
type input "8"
type input "1540.00"
type input "8"
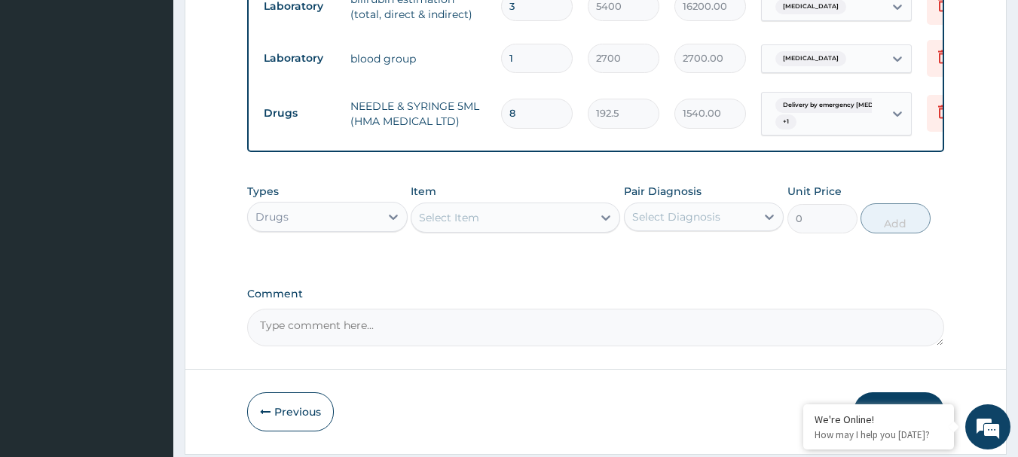
click at [753, 229] on div "Select Diagnosis" at bounding box center [691, 217] width 132 height 24
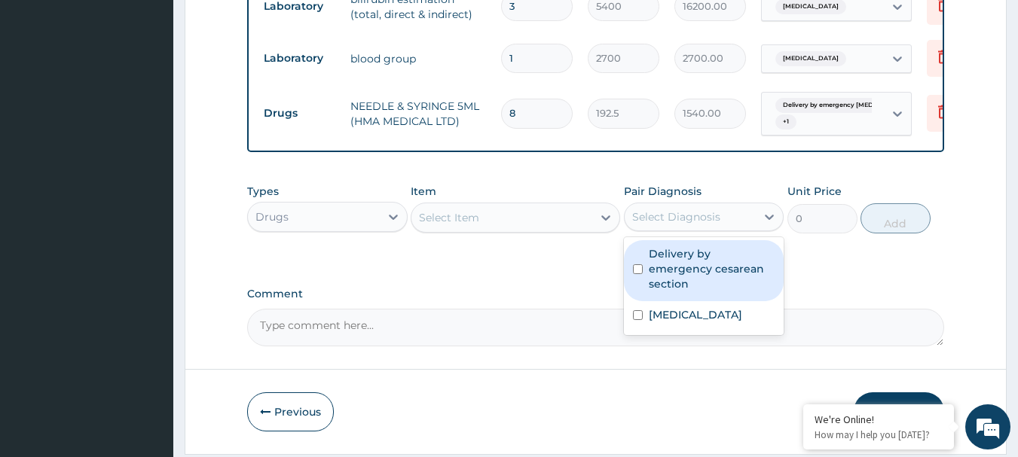
click at [702, 261] on label "Delivery by emergency cesarean section" at bounding box center [712, 268] width 127 height 45
checkbox input "true"
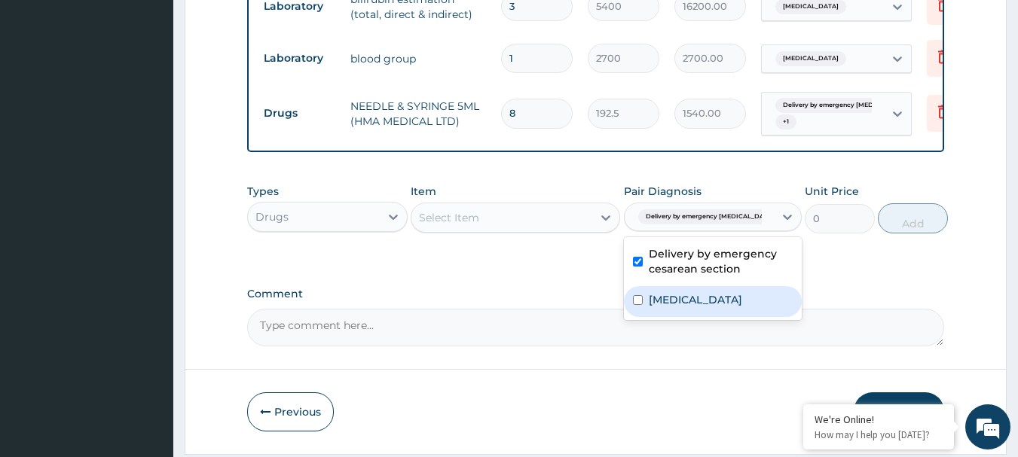
click at [692, 307] on label "Neonatal jaundice" at bounding box center [695, 299] width 93 height 15
checkbox input "true"
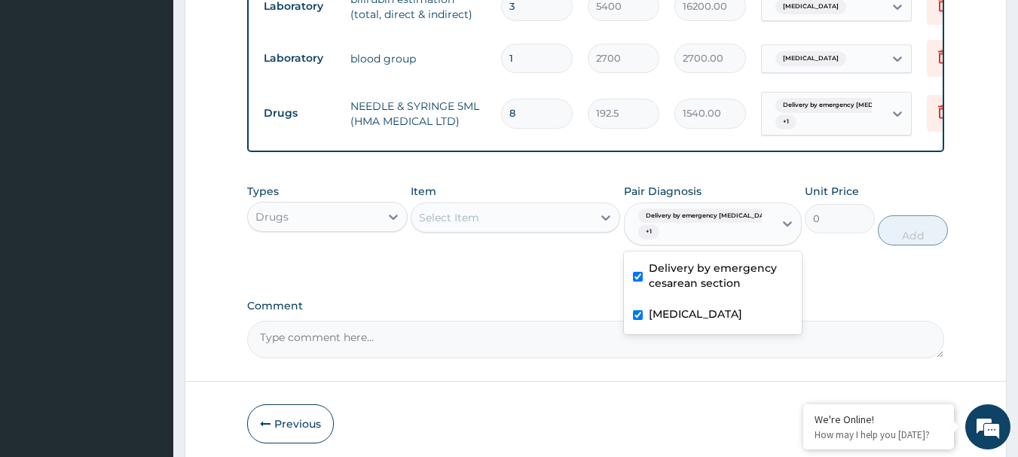
click at [509, 228] on div "Select Item" at bounding box center [501, 218] width 181 height 24
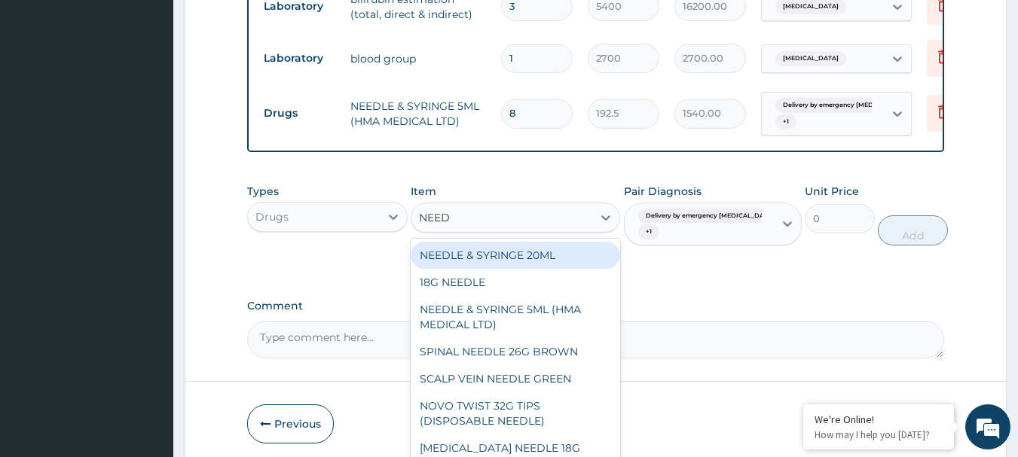
type input "NEEDL"
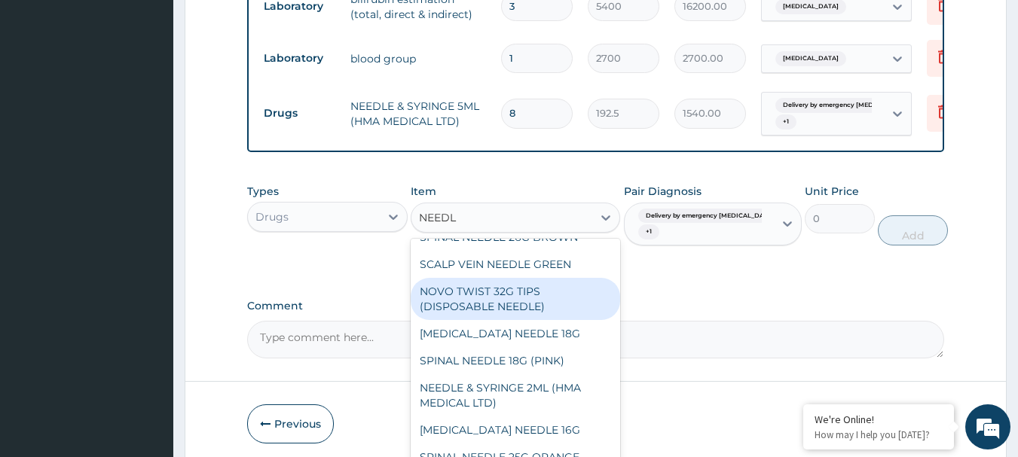
scroll to position [151, 0]
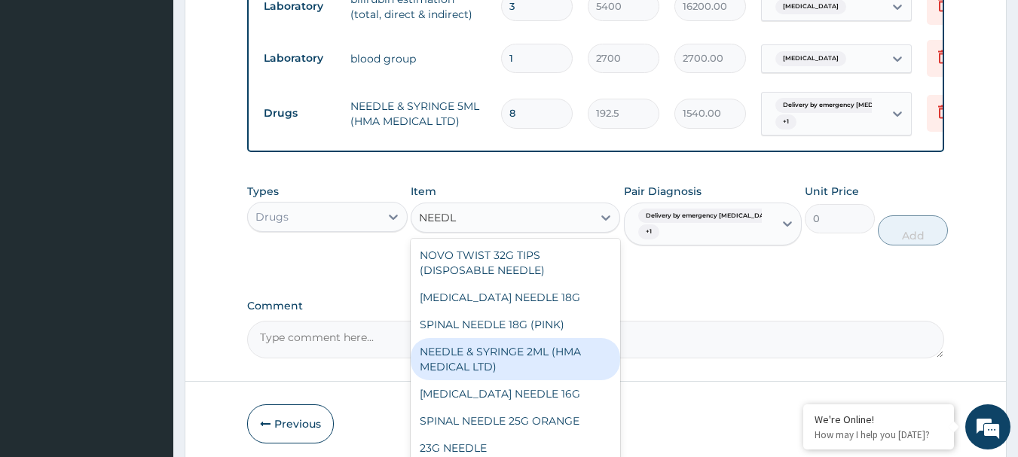
click at [558, 374] on div "NEEDLE & SYRINGE 2ML (HMA MEDICAL LTD)" at bounding box center [515, 359] width 209 height 42
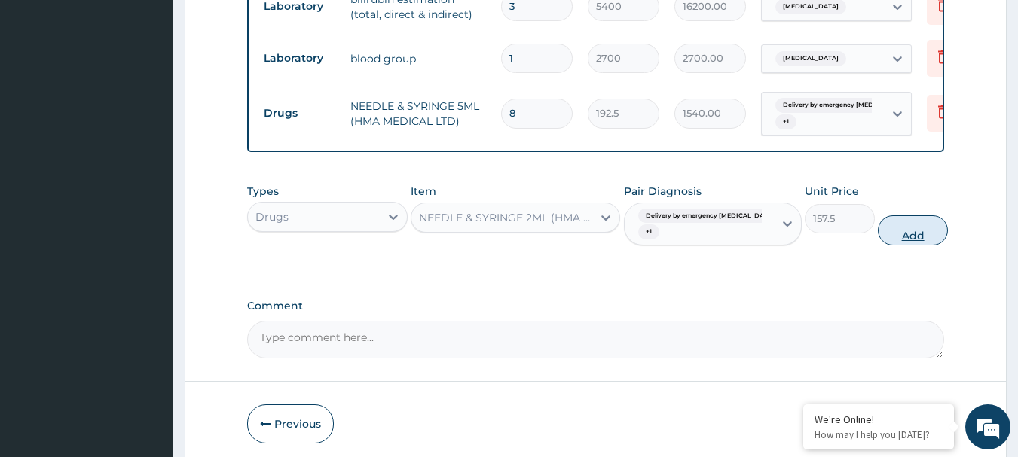
click at [900, 246] on button "Add" at bounding box center [913, 230] width 70 height 30
type input "0"
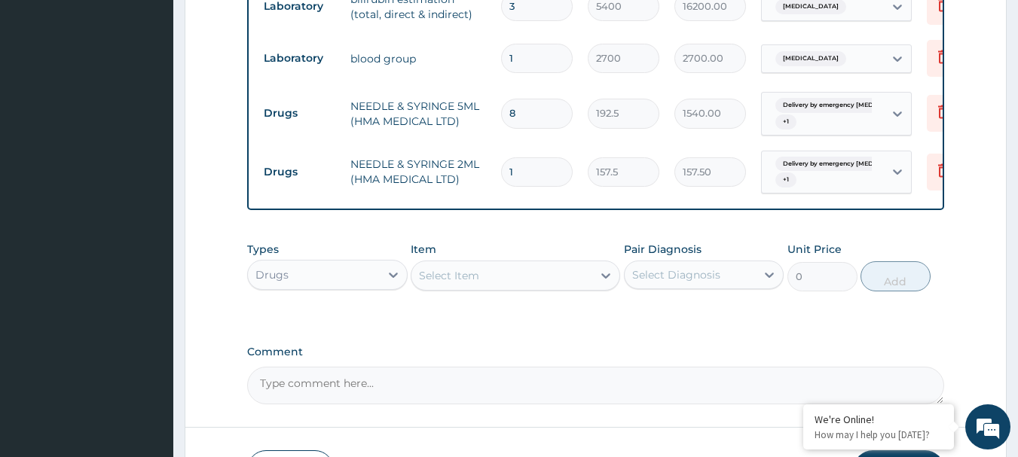
click at [536, 173] on input "1" at bounding box center [537, 171] width 72 height 29
type input "0.00"
type input "8"
type input "1260.00"
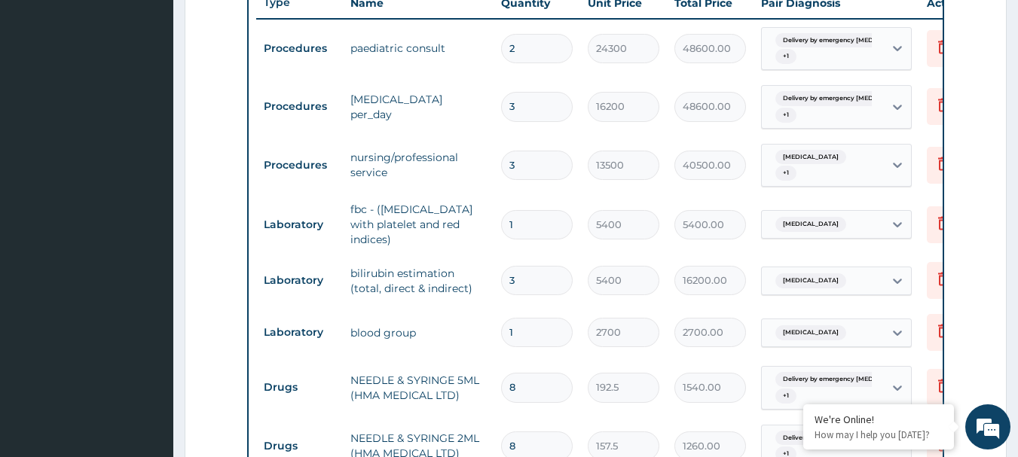
scroll to position [554, 0]
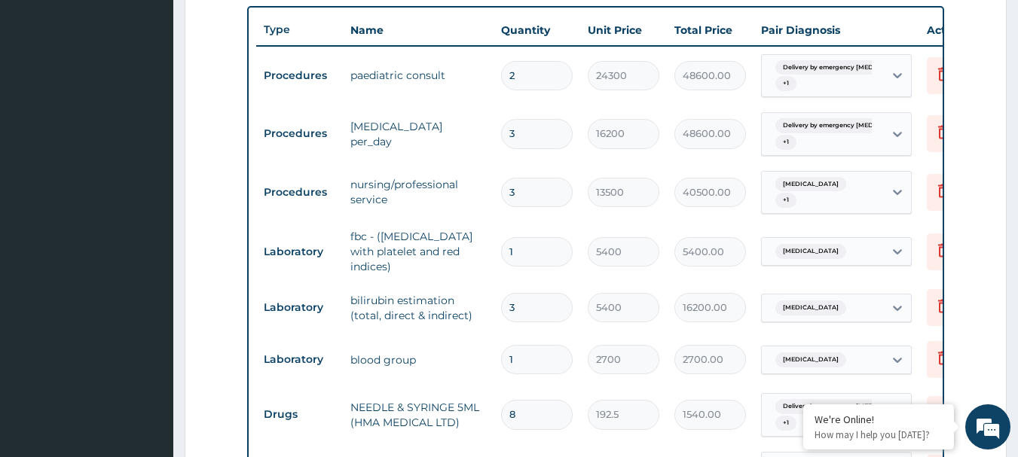
type input "8"
click at [545, 73] on input "2" at bounding box center [537, 75] width 72 height 29
type input "0.00"
type input "1"
type input "24300.00"
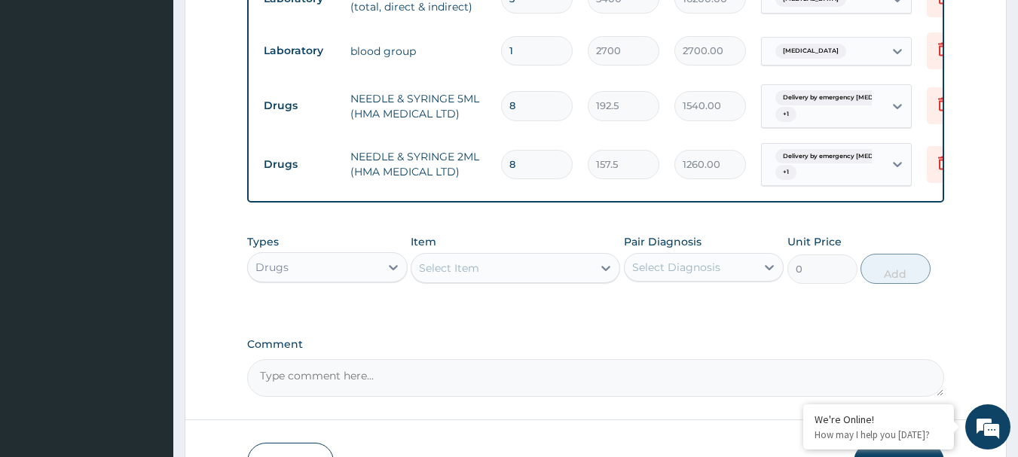
scroll to position [973, 0]
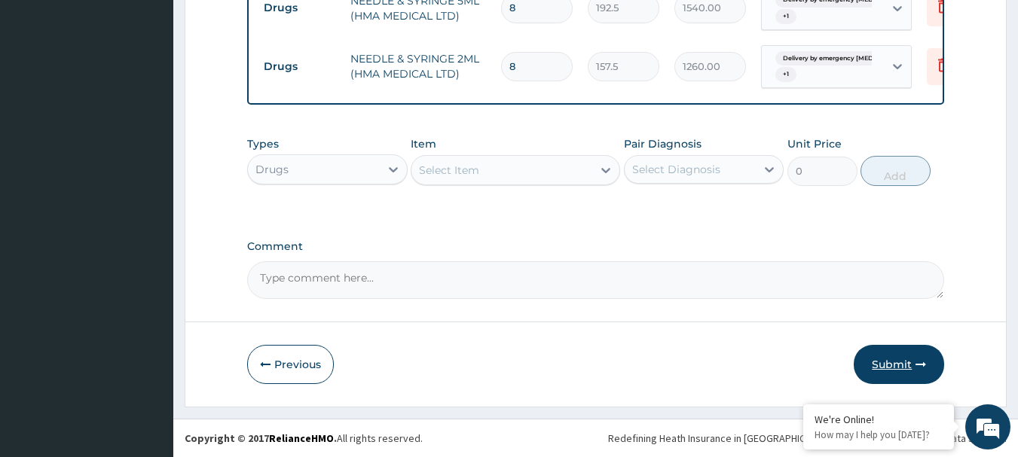
type input "1"
click at [923, 365] on icon "button" at bounding box center [920, 364] width 11 height 11
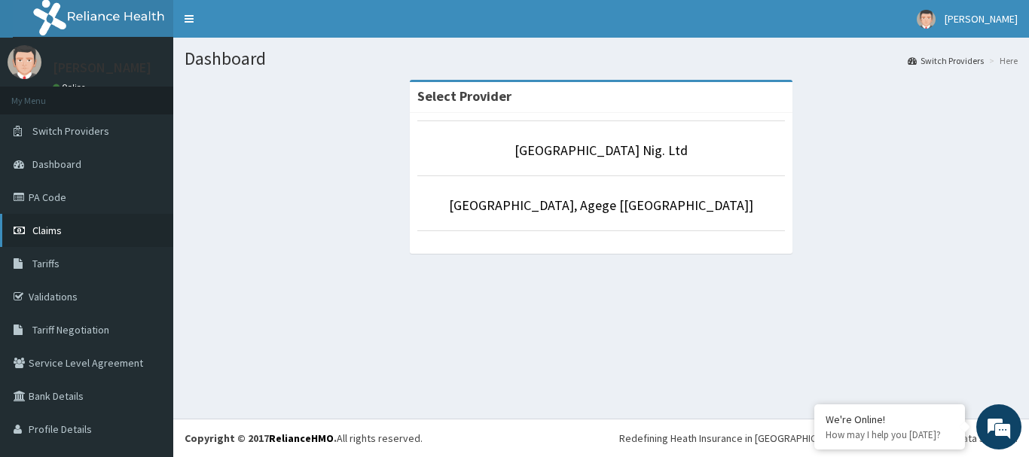
click at [46, 225] on span "Claims" at bounding box center [46, 231] width 29 height 14
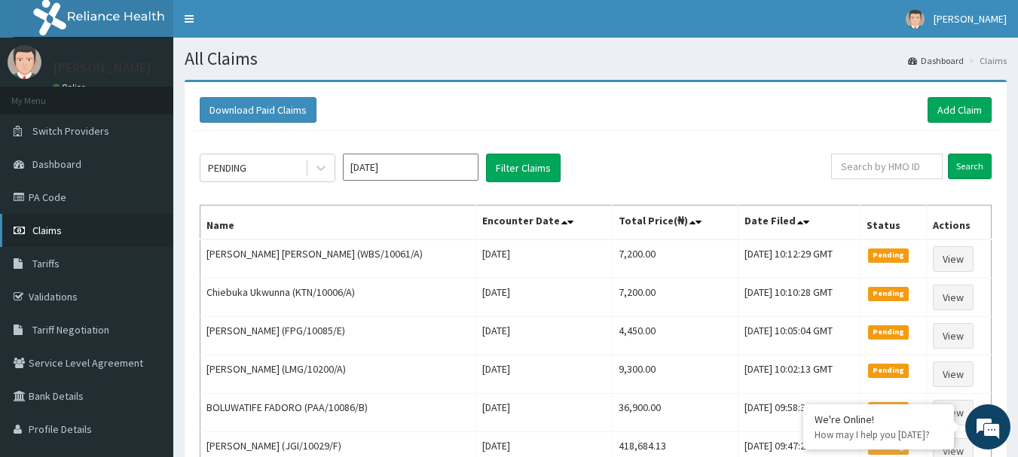
click at [56, 229] on span "Claims" at bounding box center [46, 231] width 29 height 14
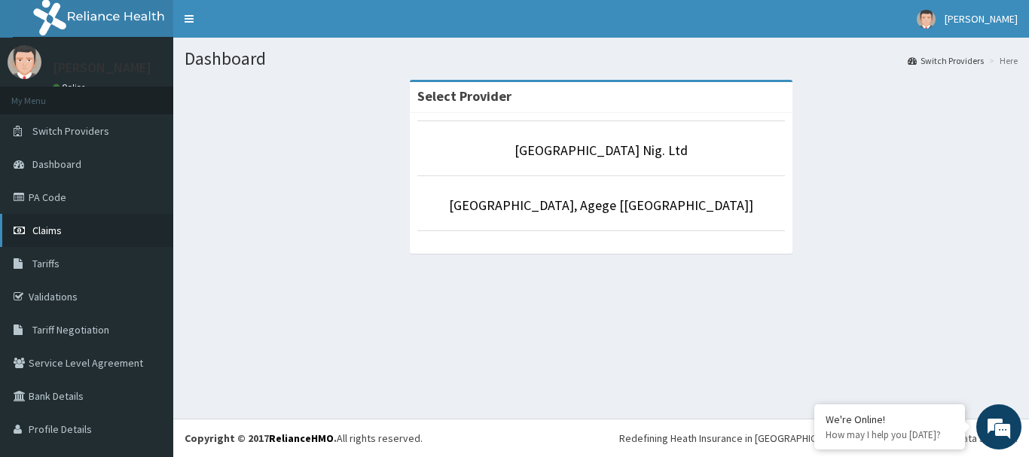
click at [44, 232] on span "Claims" at bounding box center [46, 231] width 29 height 14
click at [42, 228] on span "Claims" at bounding box center [46, 231] width 29 height 14
click at [53, 233] on span "Claims" at bounding box center [46, 231] width 29 height 14
click at [61, 230] on span "Claims" at bounding box center [46, 231] width 29 height 14
click at [50, 228] on span "Claims" at bounding box center [46, 231] width 29 height 14
